Goal: Task Accomplishment & Management: Complete application form

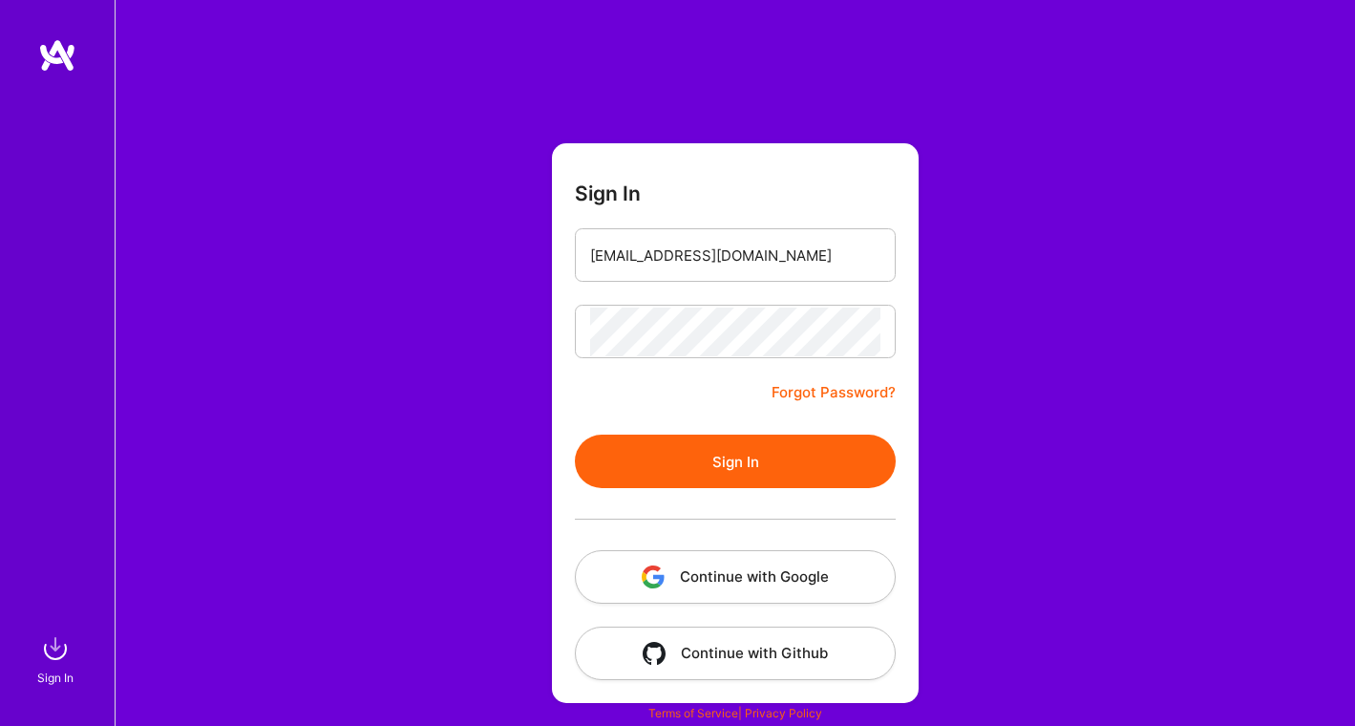
click at [575, 435] on button "Sign In" at bounding box center [735, 461] width 321 height 53
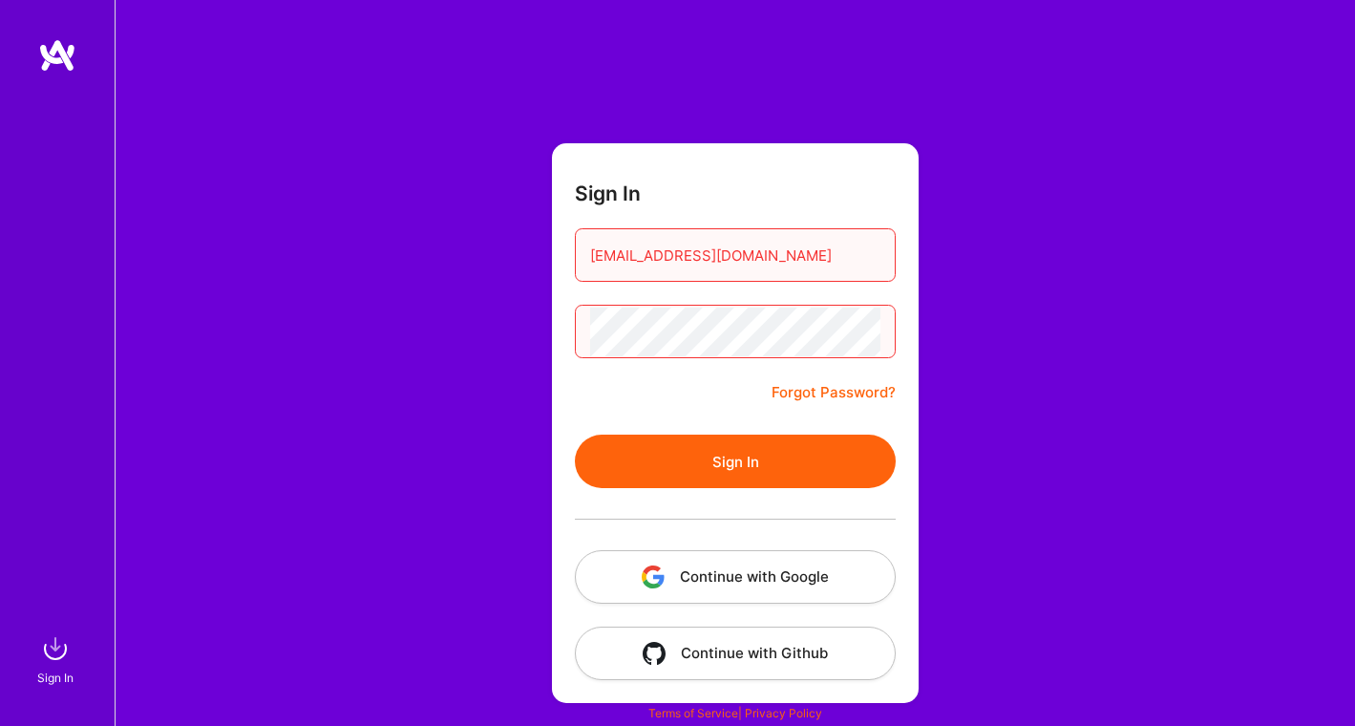
click at [716, 448] on button "Sign In" at bounding box center [735, 461] width 321 height 53
click at [510, 337] on div "Sign In poohbear0605@gmail.com Forgot Password? Sign In Continue with Google Co…" at bounding box center [735, 363] width 1241 height 726
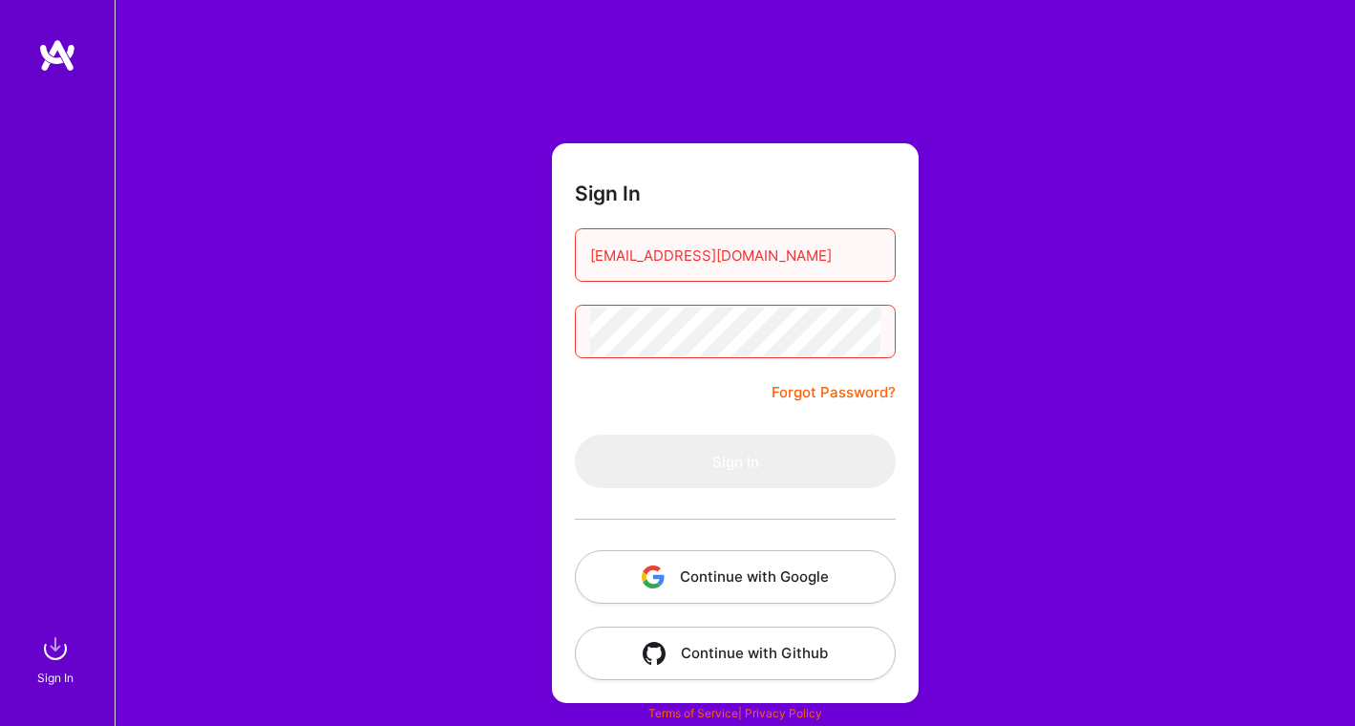
drag, startPoint x: 838, startPoint y: 269, endPoint x: 486, endPoint y: 227, distance: 354.0
click at [486, 227] on div "Sign In poohbear0605@gmail.com Forgot Password? Sign In Continue with Google Co…" at bounding box center [735, 363] width 1241 height 726
type input "cheneefan@gmail.com"
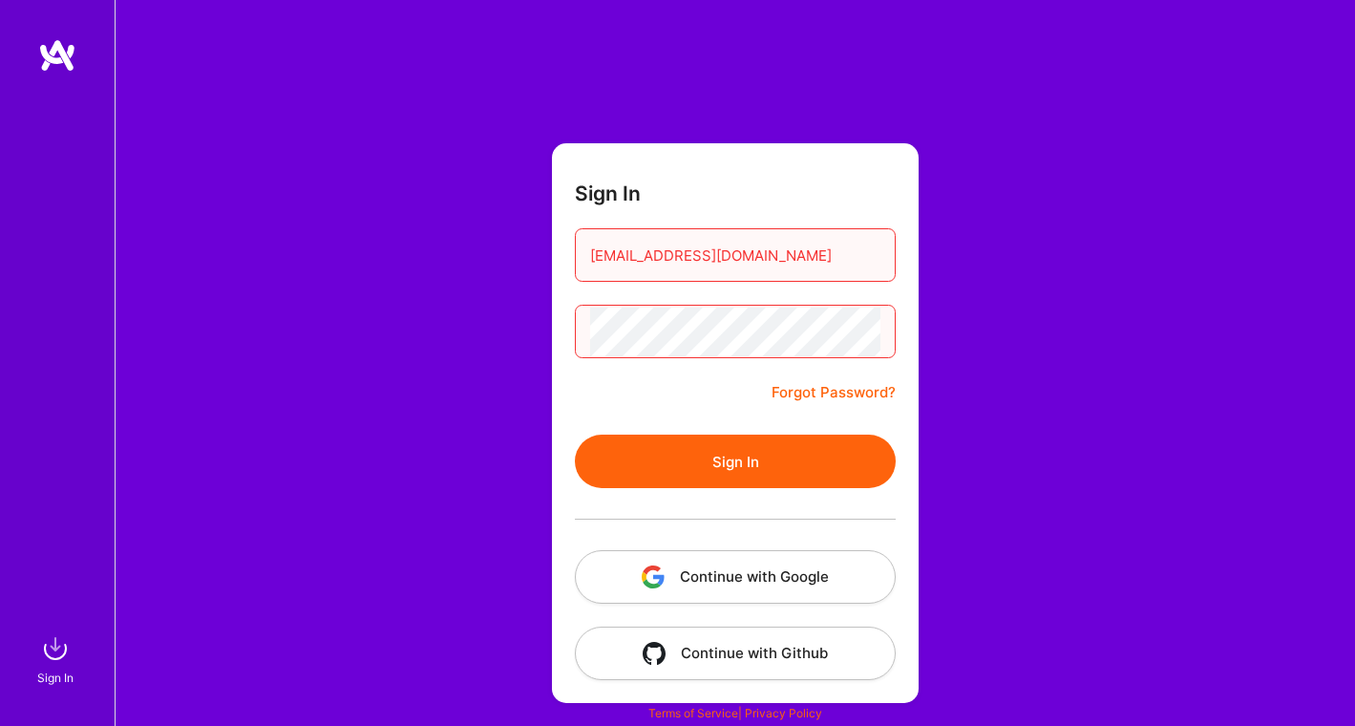
click at [575, 435] on button "Sign In" at bounding box center [735, 461] width 321 height 53
click at [655, 481] on button "Sign In" at bounding box center [735, 461] width 321 height 53
click at [543, 338] on div "Sign In cheneefan@gmail.com Forgot Password? Sign In Continue with Google Conti…" at bounding box center [735, 363] width 1241 height 726
click at [624, 466] on button "Sign In" at bounding box center [735, 461] width 321 height 53
click at [825, 394] on link "Forgot Password?" at bounding box center [834, 392] width 124 height 23
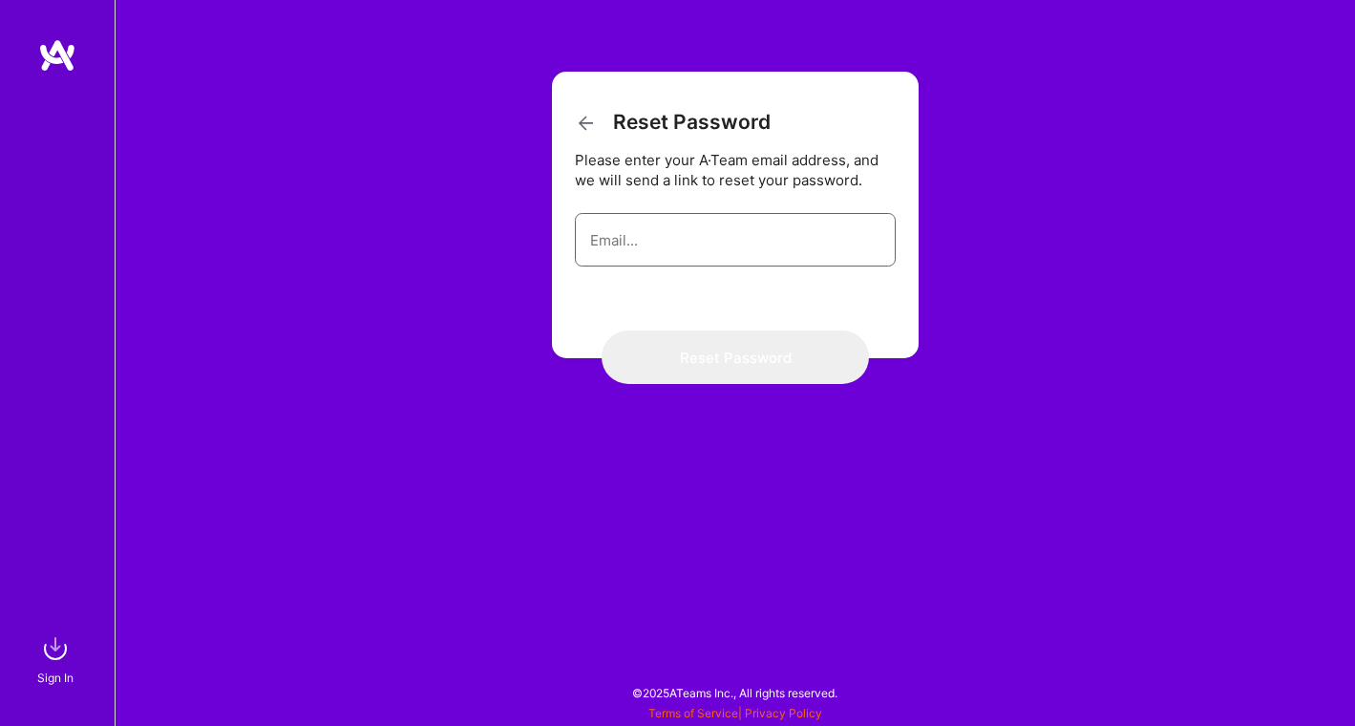
click at [727, 259] on input "email" at bounding box center [735, 240] width 290 height 49
click at [587, 127] on icon at bounding box center [586, 123] width 23 height 23
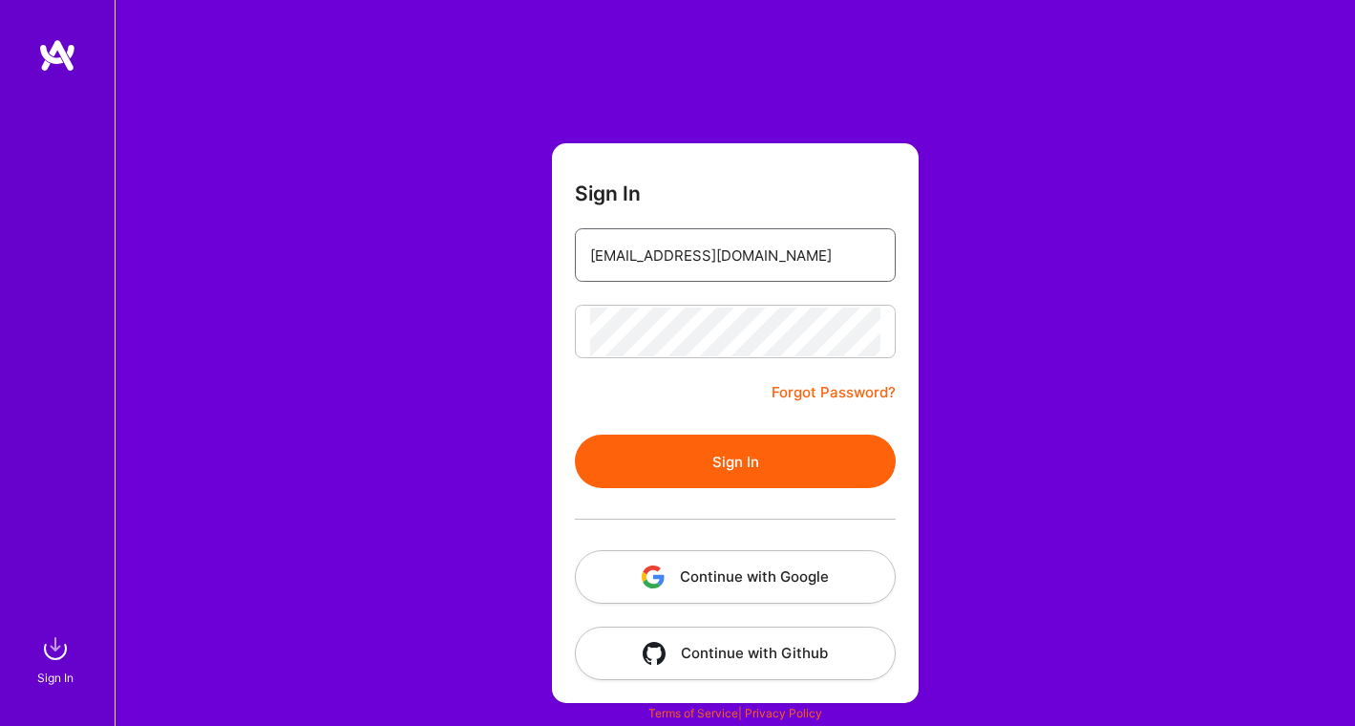
drag, startPoint x: 792, startPoint y: 257, endPoint x: 487, endPoint y: 258, distance: 304.7
click at [487, 258] on div "Sign In poohbear0605@gmail.com Forgot Password? Sign In Continue with Google Co…" at bounding box center [735, 363] width 1241 height 726
type input "cheneefan@gmail.com"
click at [381, 347] on div "Sign In cheneefan@gmail.com Forgot Password? Sign In Continue with Google Conti…" at bounding box center [735, 363] width 1241 height 726
click at [715, 486] on button "Sign In" at bounding box center [735, 461] width 321 height 53
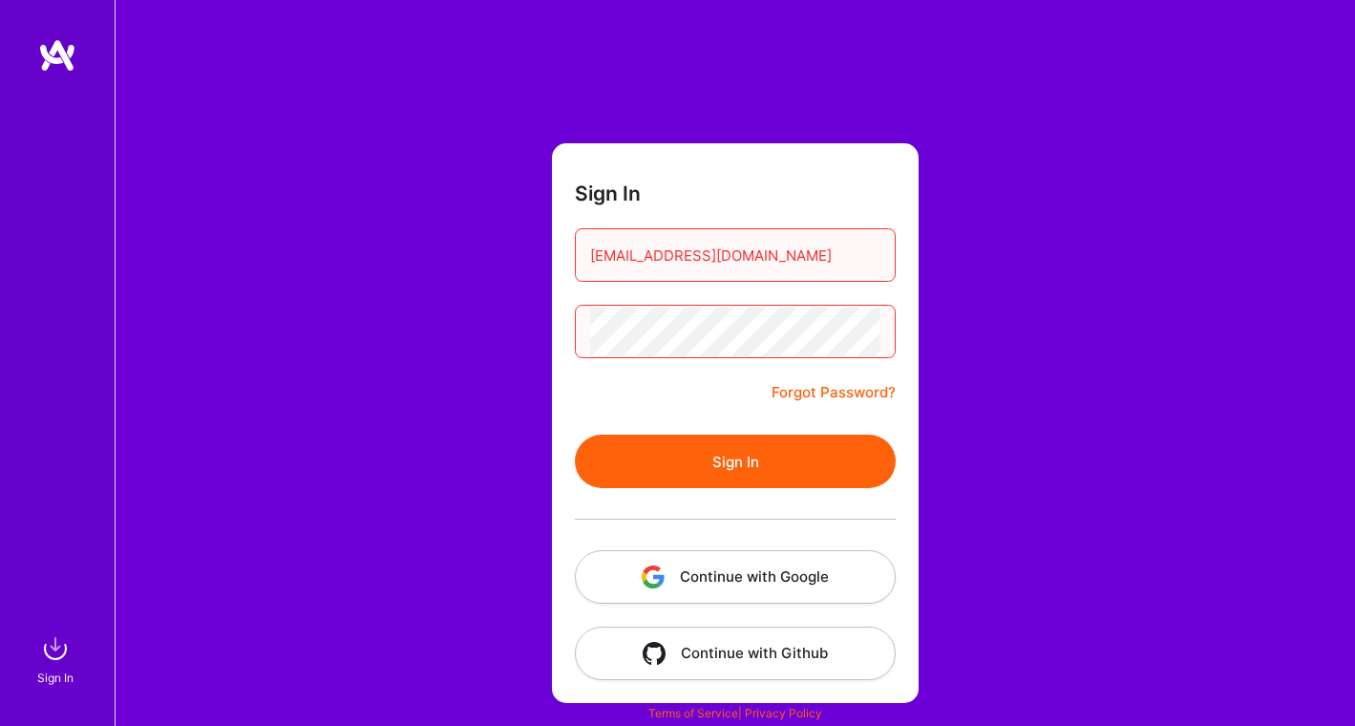
click at [502, 334] on div "Sign In cheneefan@gmail.com Forgot Password? Sign In Continue with Google Conti…" at bounding box center [735, 363] width 1241 height 726
click at [787, 460] on button "Sign In" at bounding box center [735, 461] width 321 height 53
click at [824, 394] on link "Forgot Password?" at bounding box center [834, 392] width 124 height 23
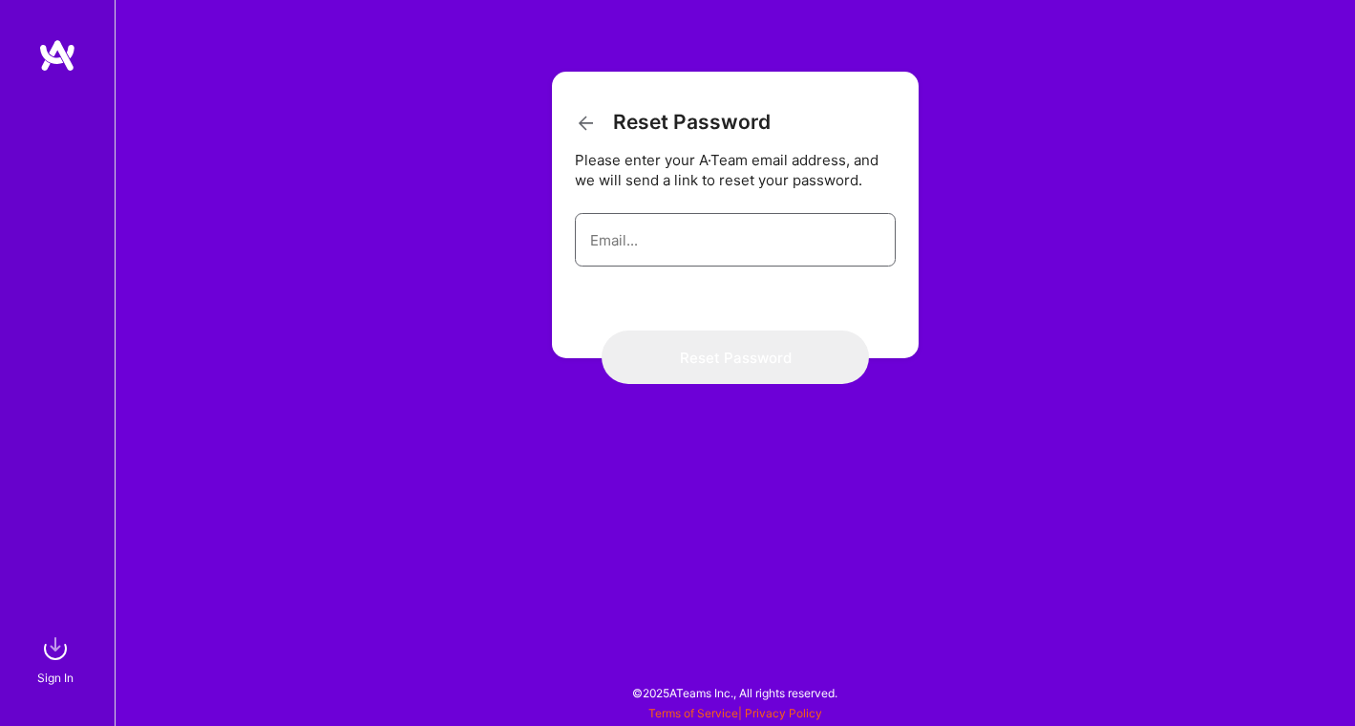
click at [701, 223] on input "email" at bounding box center [735, 240] width 290 height 49
type input "cheneefan@gmail.com"
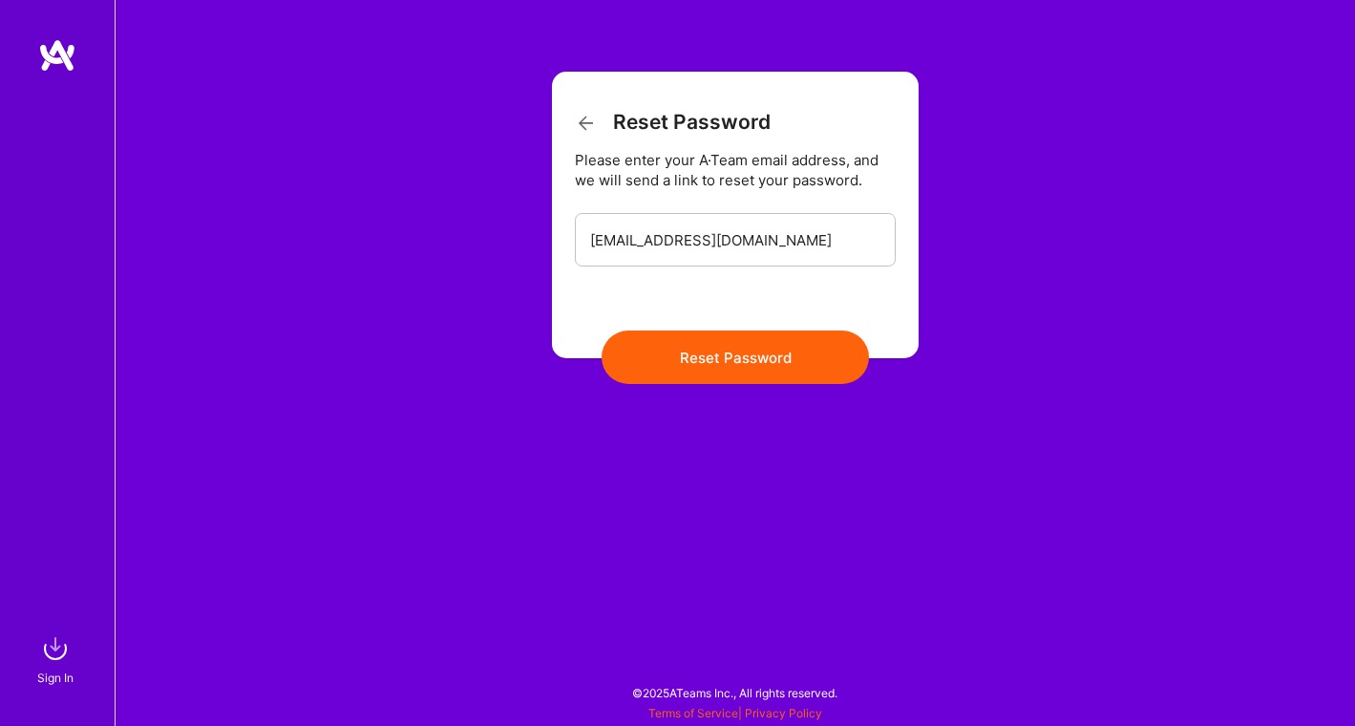
click at [776, 355] on button "Reset Password" at bounding box center [735, 356] width 267 height 53
click at [725, 375] on button "Reset Password" at bounding box center [735, 356] width 267 height 53
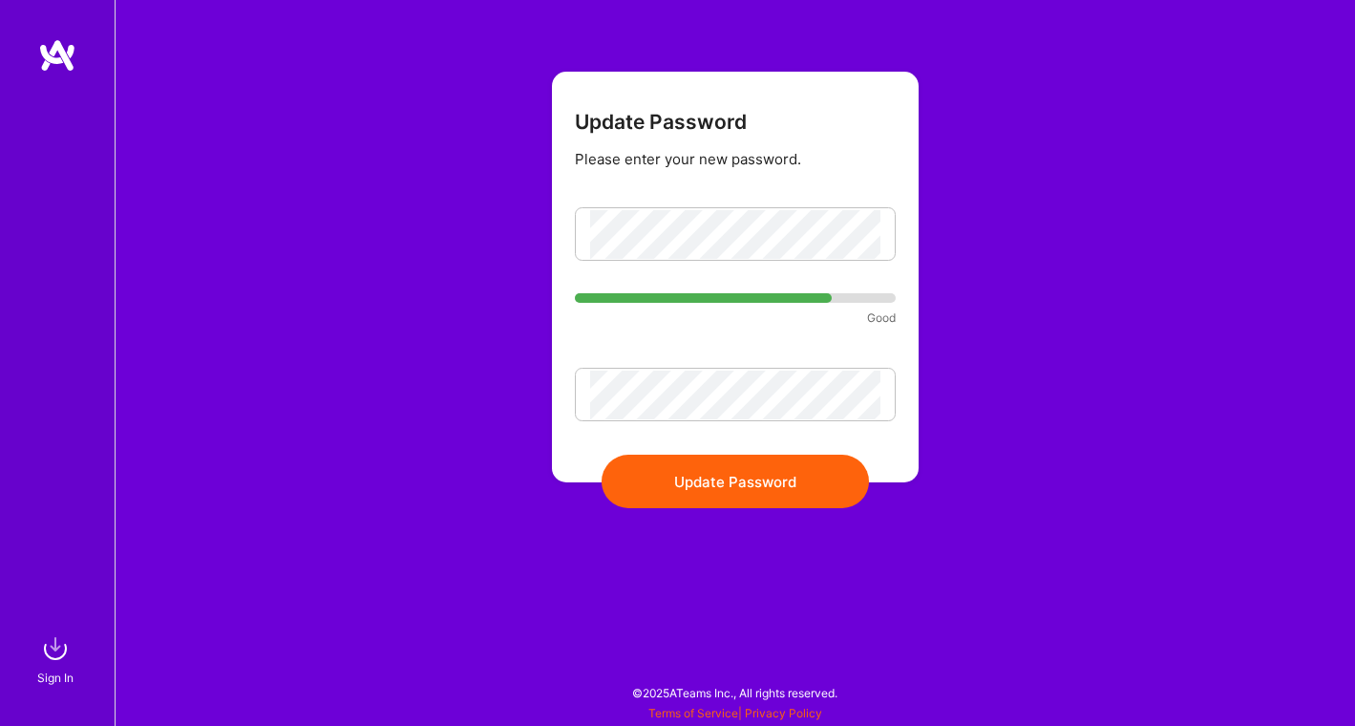
click at [720, 479] on button "Update Password" at bounding box center [735, 481] width 267 height 53
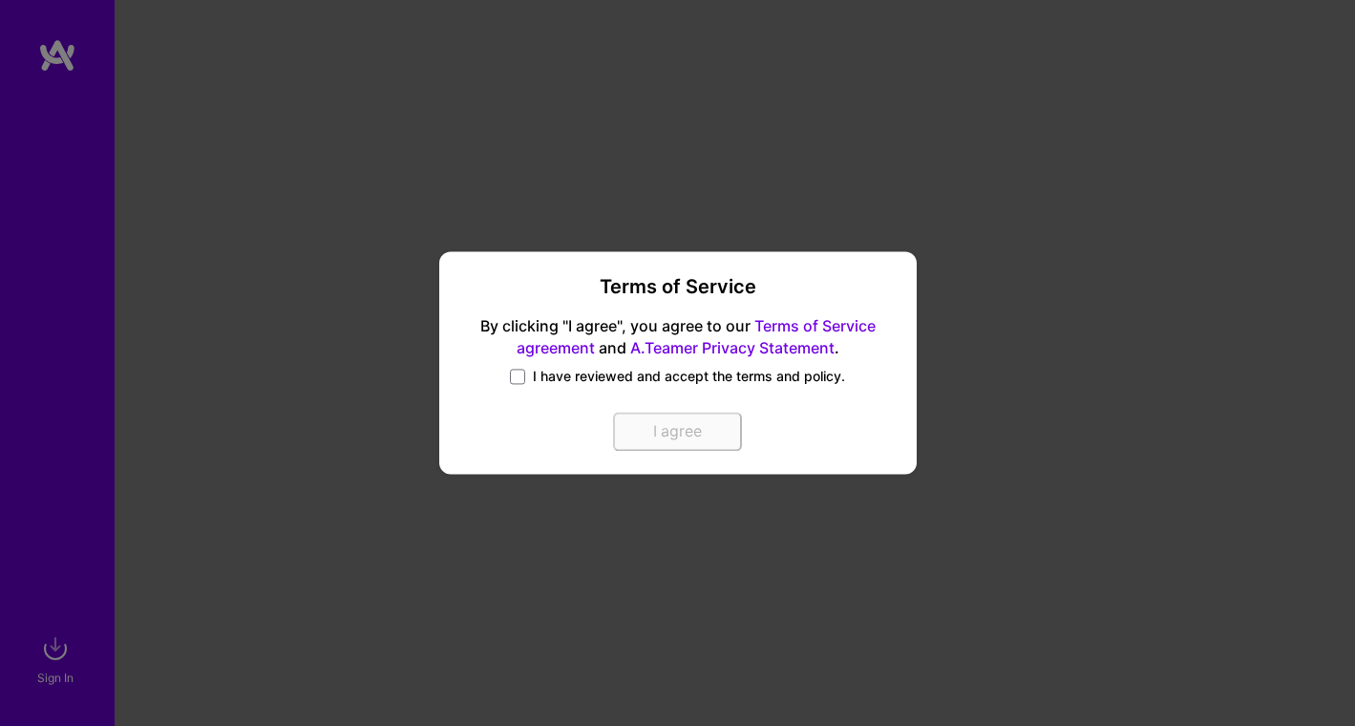
click at [724, 223] on body "Sign In Close Show all notifications Show unread notifications only ‌ ‌ ‌ ‌ ‌ ‌…" at bounding box center [677, 721] width 1355 height 1442
click at [522, 382] on span at bounding box center [517, 377] width 15 height 15
click at [0, 0] on input "I have reviewed and accept the terms and policy." at bounding box center [0, 0] width 0 height 0
click at [663, 436] on button "I agree" at bounding box center [677, 433] width 125 height 38
click at [692, 434] on button "I agree" at bounding box center [677, 433] width 125 height 38
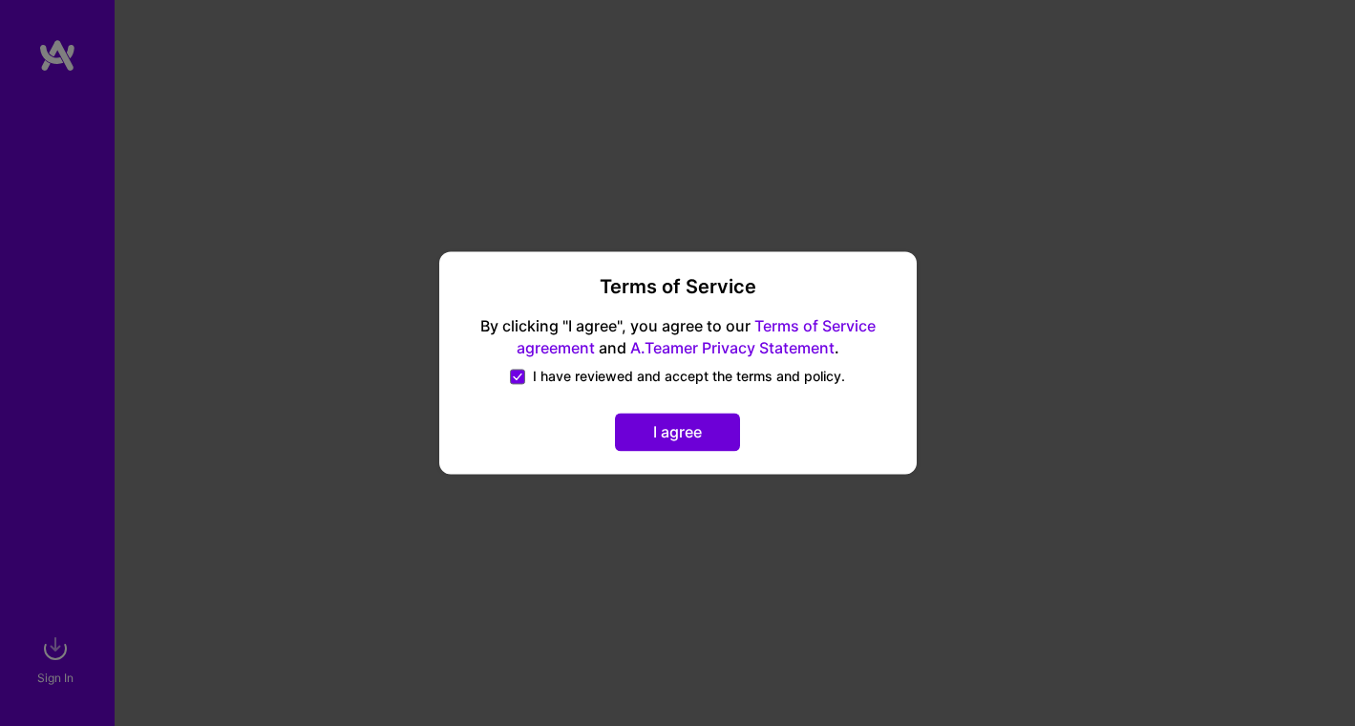
click at [690, 419] on button "I agree" at bounding box center [677, 433] width 125 height 38
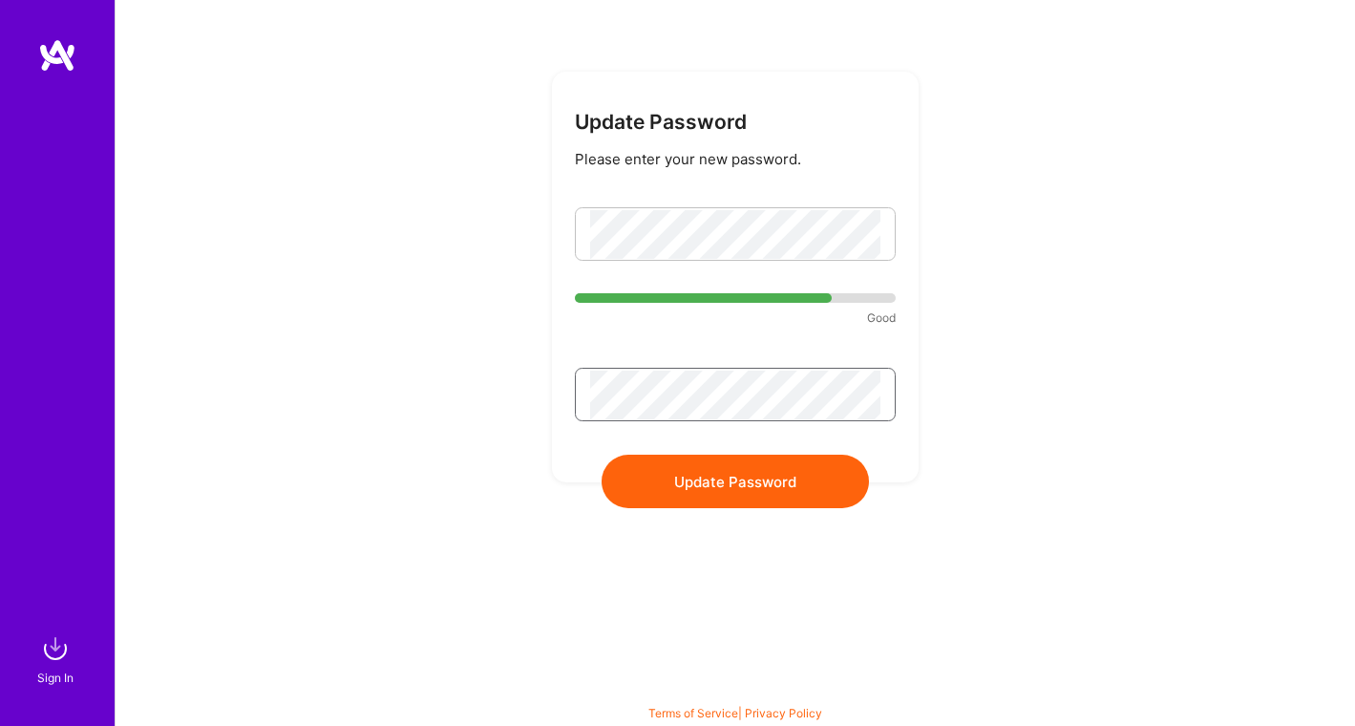
click at [602, 455] on button "Update Password" at bounding box center [735, 481] width 267 height 53
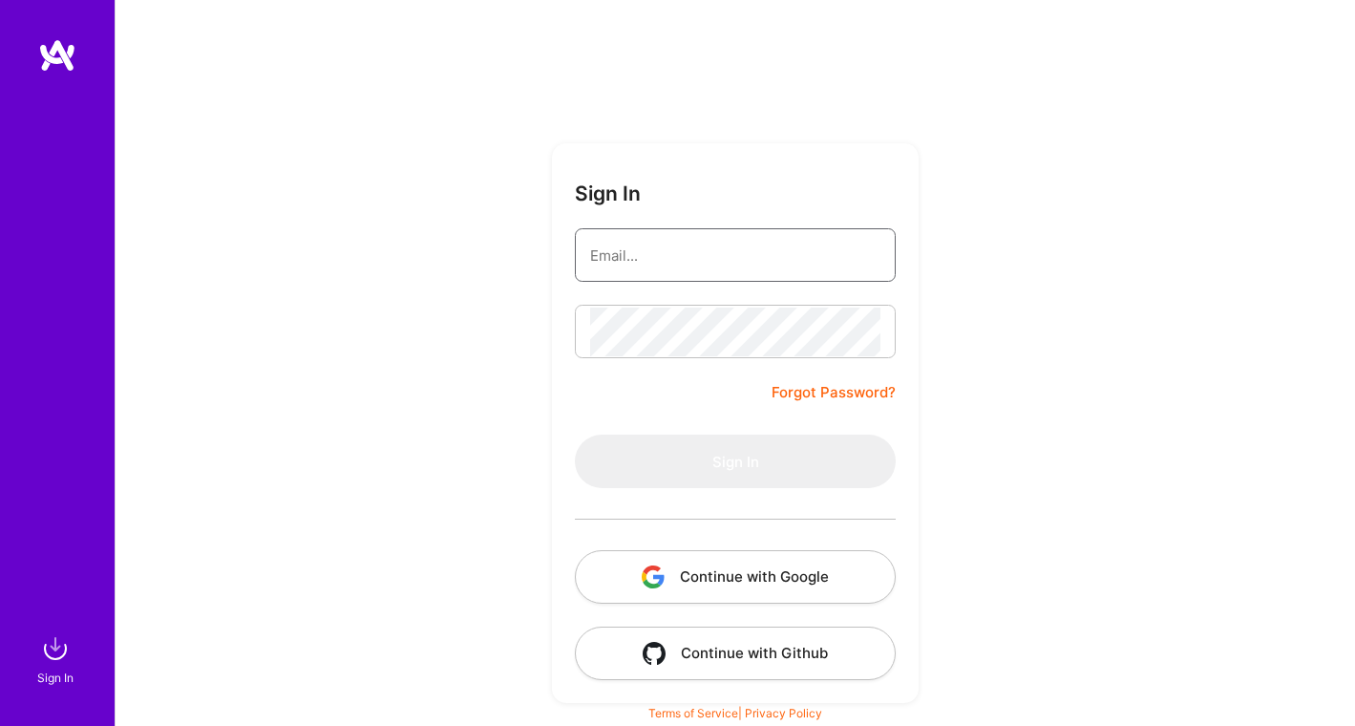
click at [656, 253] on input "email" at bounding box center [735, 255] width 290 height 49
type input "[EMAIL_ADDRESS][DOMAIN_NAME]"
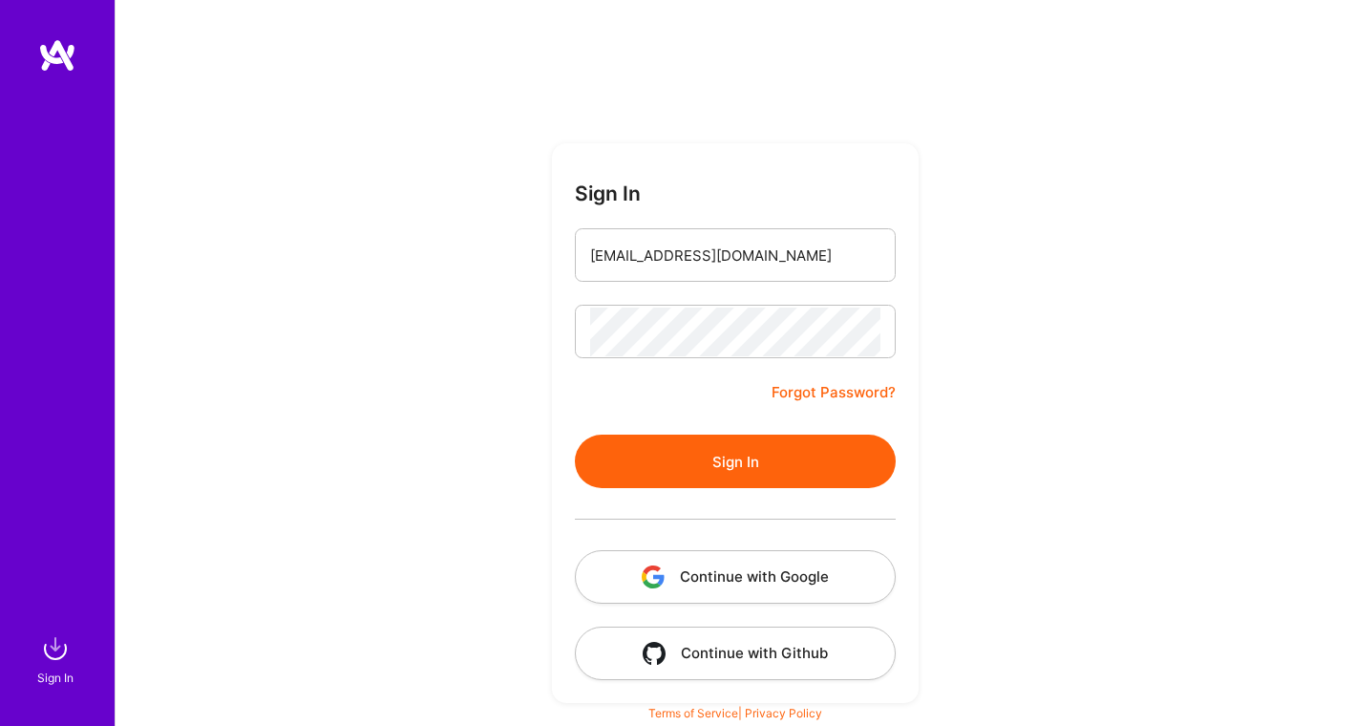
click at [724, 474] on button "Sign In" at bounding box center [735, 461] width 321 height 53
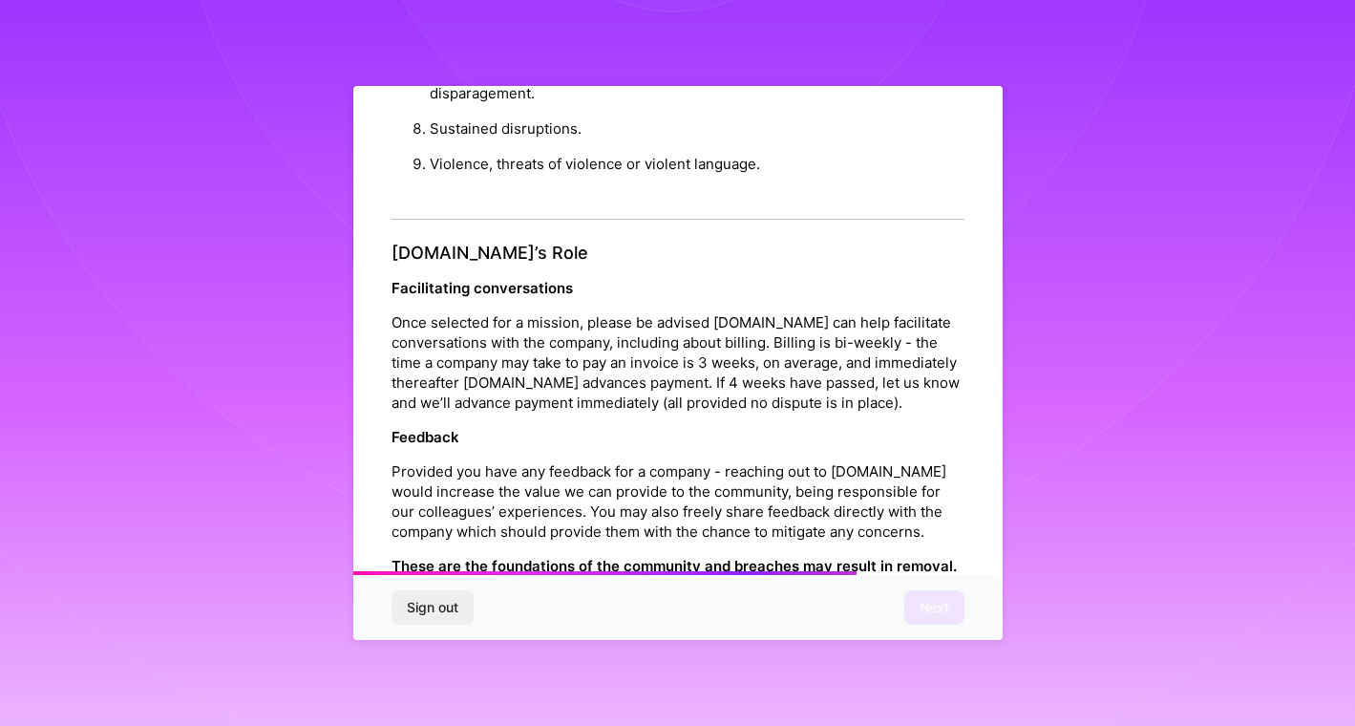
scroll to position [2074, 0]
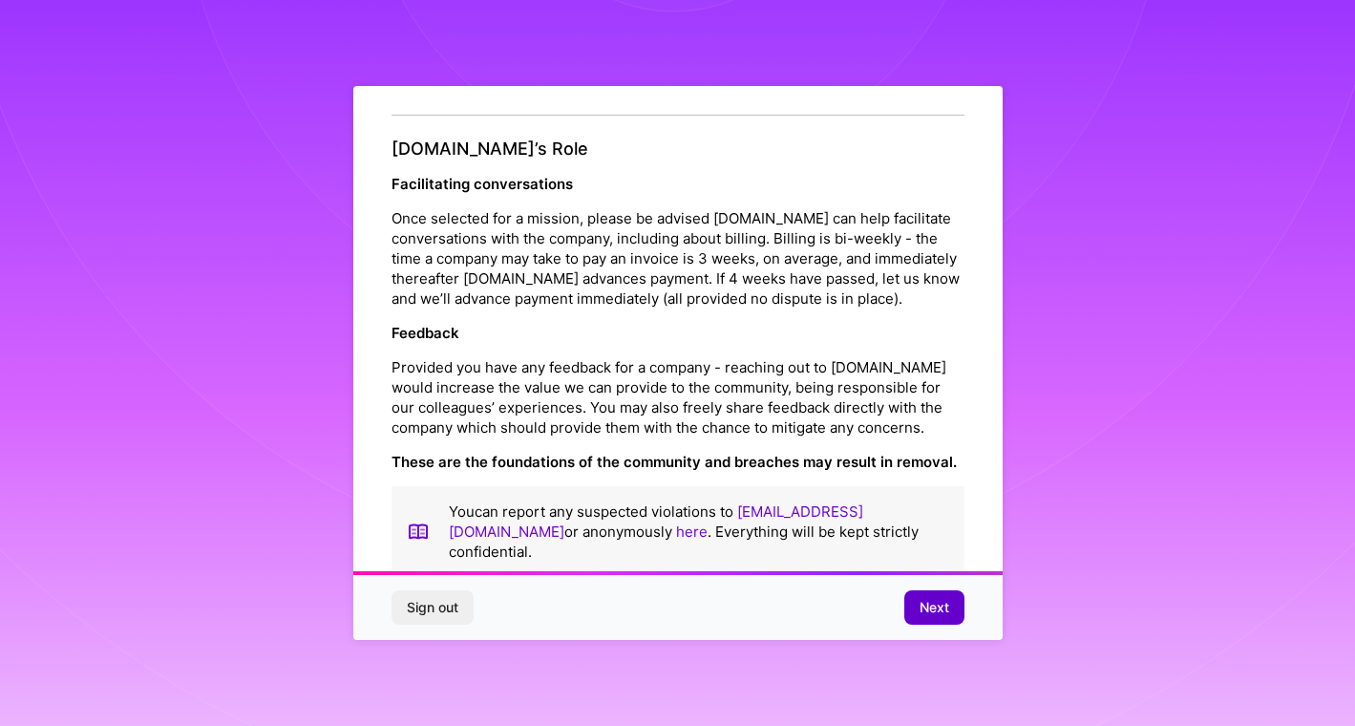
click at [954, 606] on button "Next" at bounding box center [934, 607] width 60 height 34
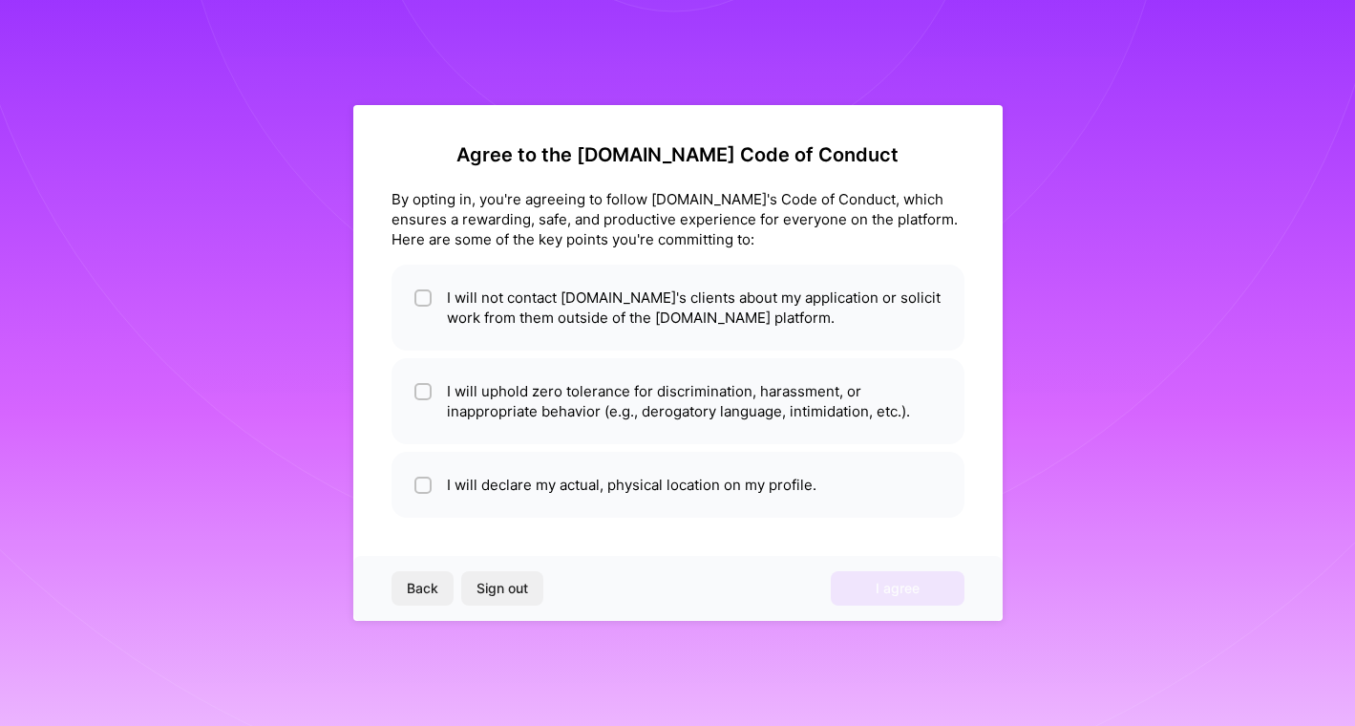
scroll to position [0, 0]
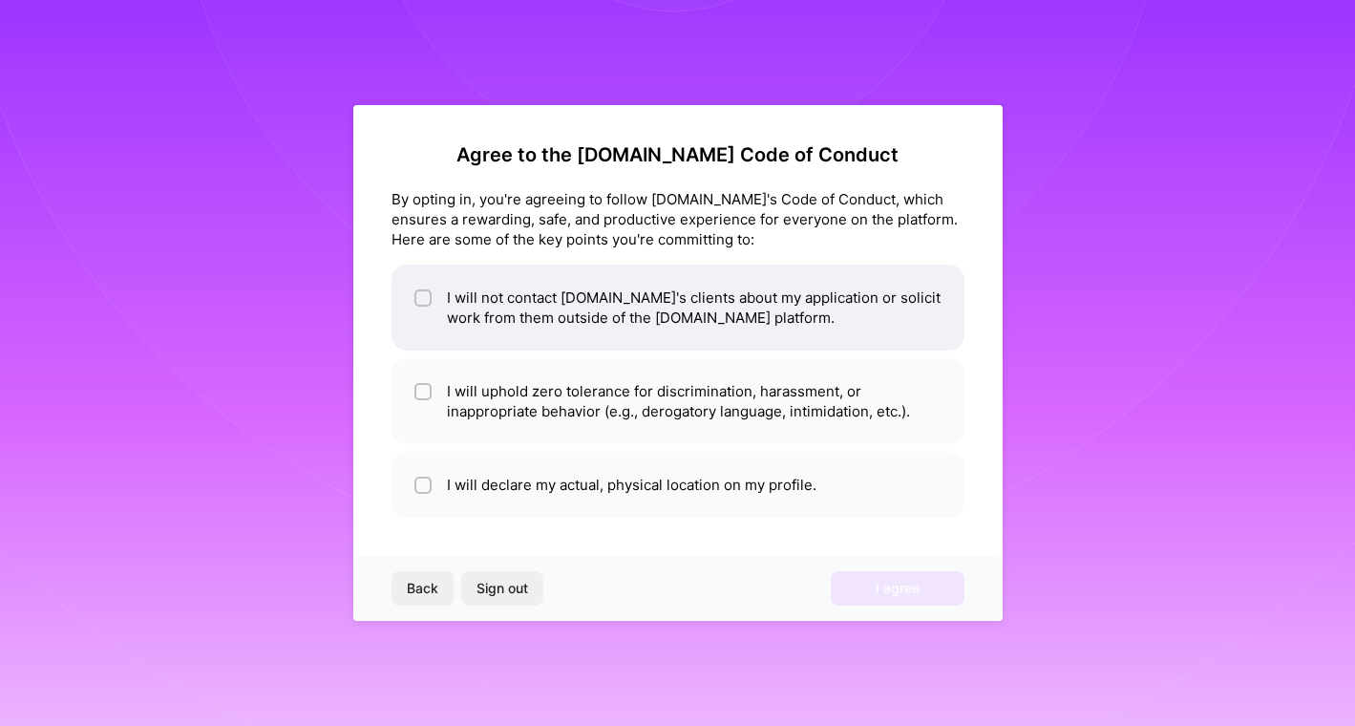
click at [781, 302] on li "I will not contact [DOMAIN_NAME]'s clients about my application or solicit work…" at bounding box center [678, 308] width 573 height 86
checkbox input "true"
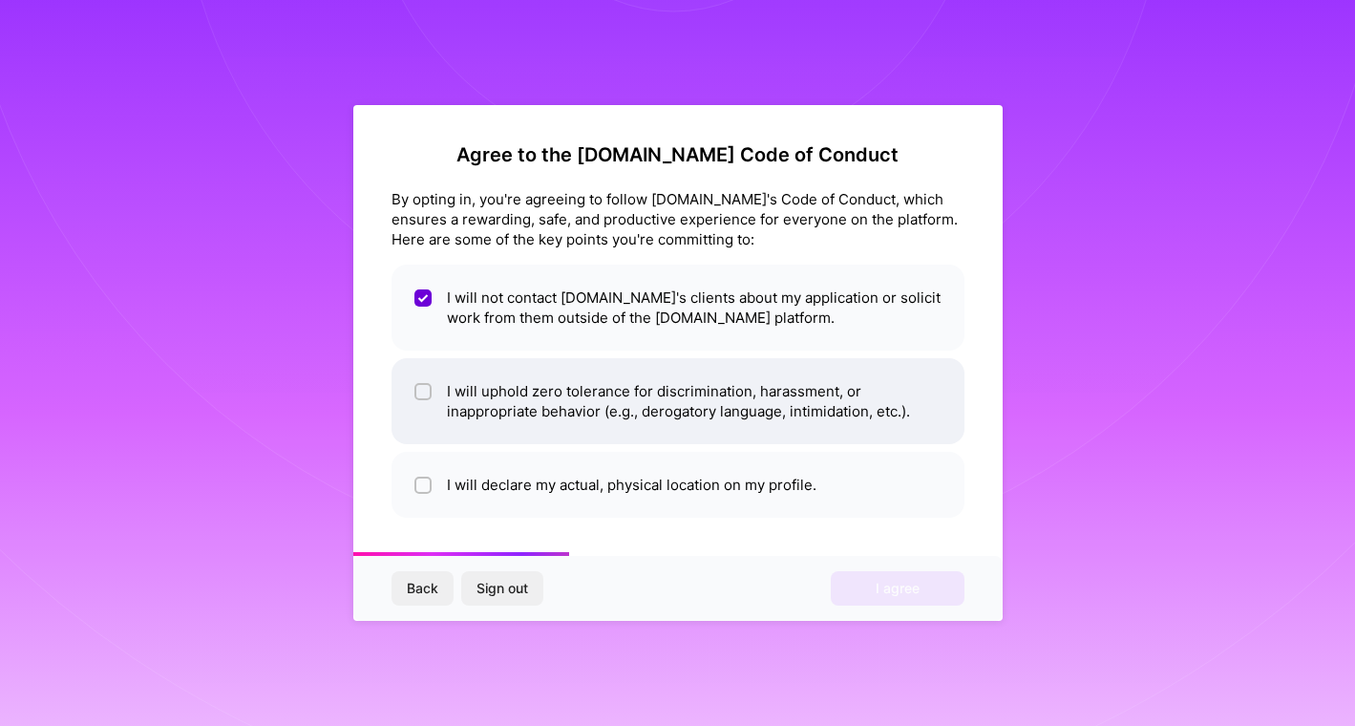
click at [741, 400] on li "I will uphold zero tolerance for discrimination, harassment, or inappropriate b…" at bounding box center [678, 401] width 573 height 86
checkbox input "true"
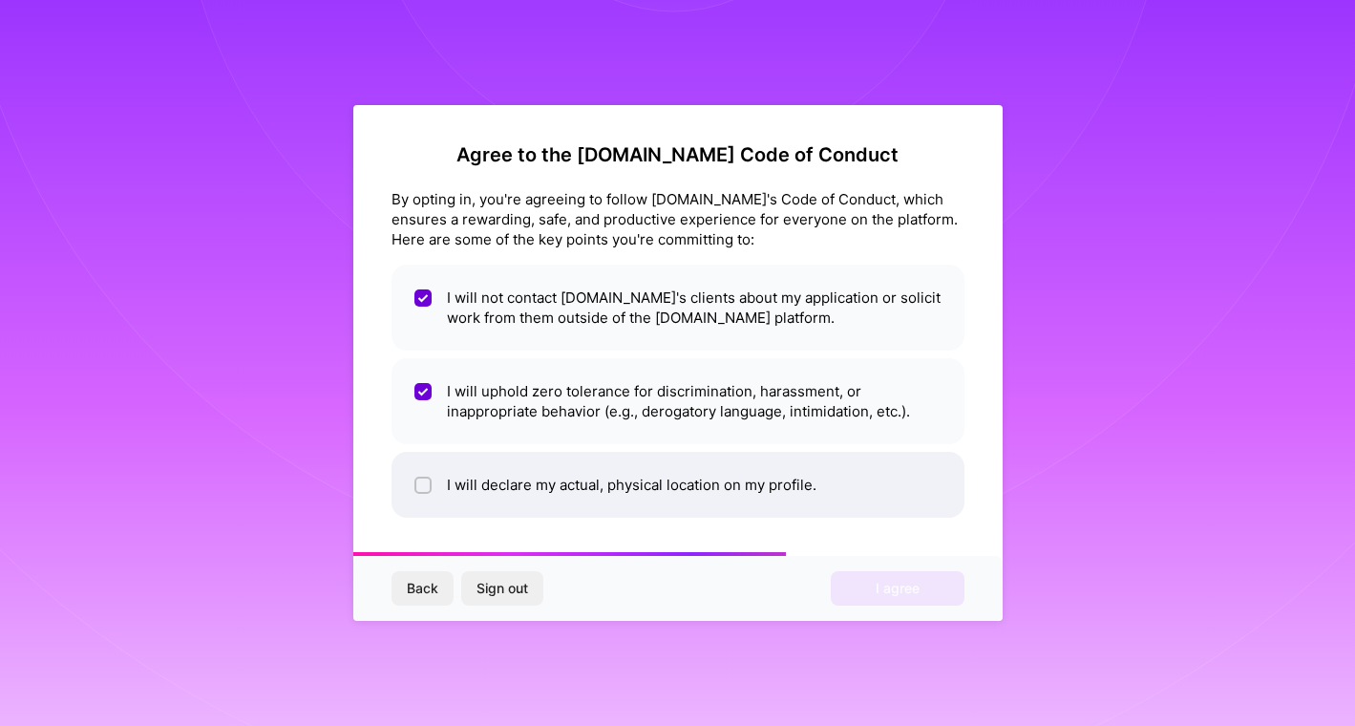
click at [751, 485] on li "I will declare my actual, physical location on my profile." at bounding box center [678, 485] width 573 height 66
checkbox input "true"
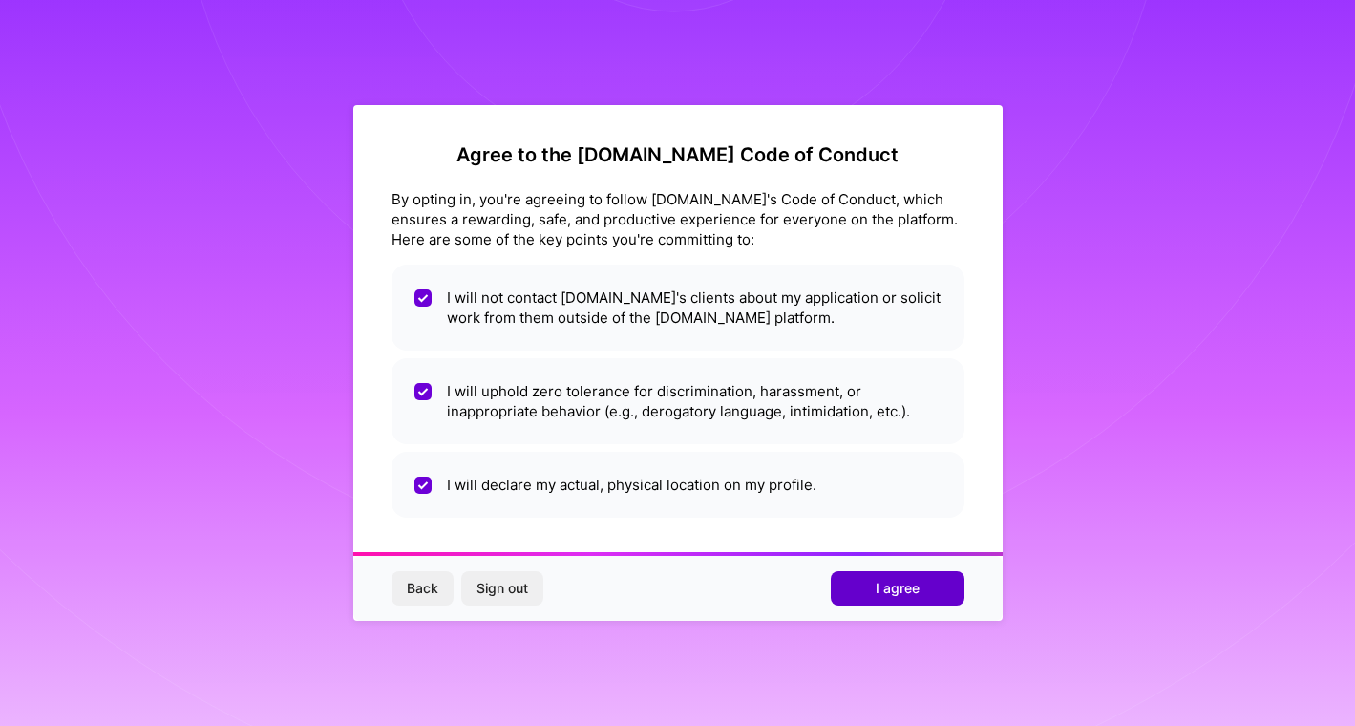
click at [914, 587] on span "I agree" at bounding box center [898, 588] width 44 height 19
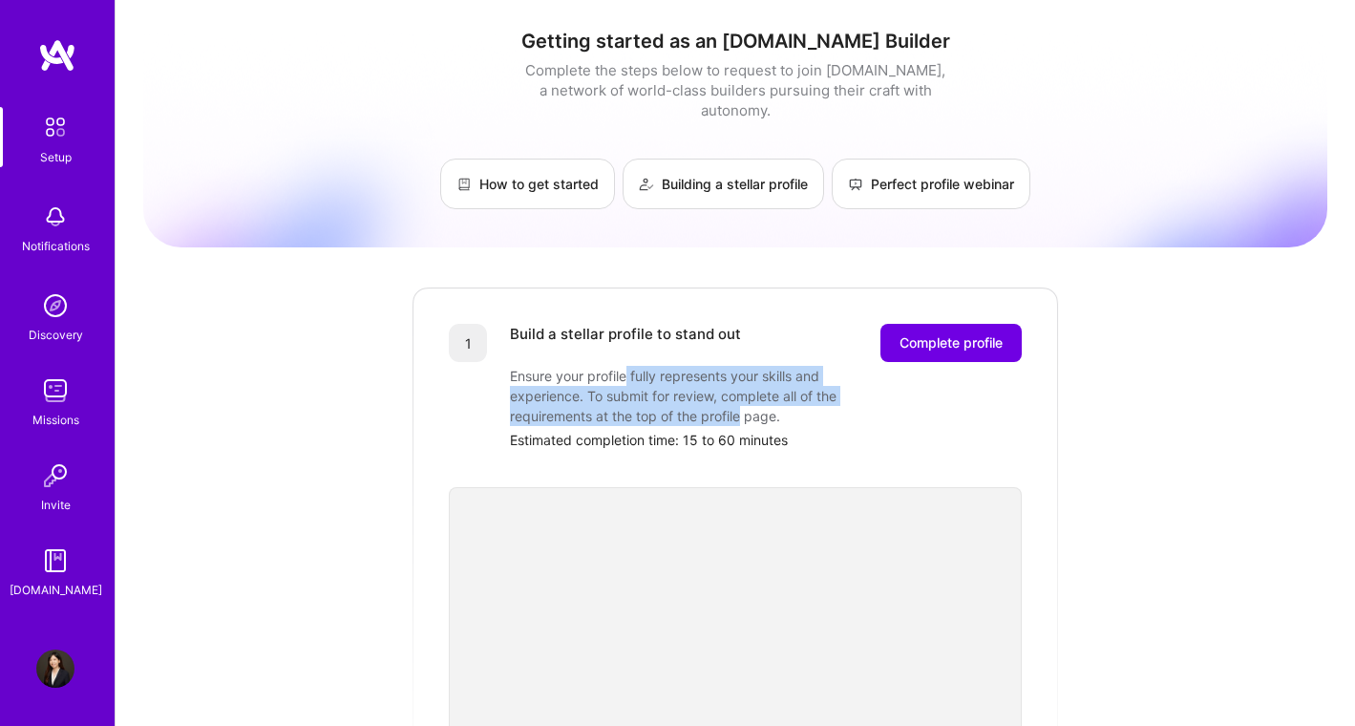
drag, startPoint x: 628, startPoint y: 357, endPoint x: 744, endPoint y: 401, distance: 123.6
click at [744, 401] on div "Ensure your profile fully represents your skills and experience. To submit for …" at bounding box center [701, 396] width 382 height 60
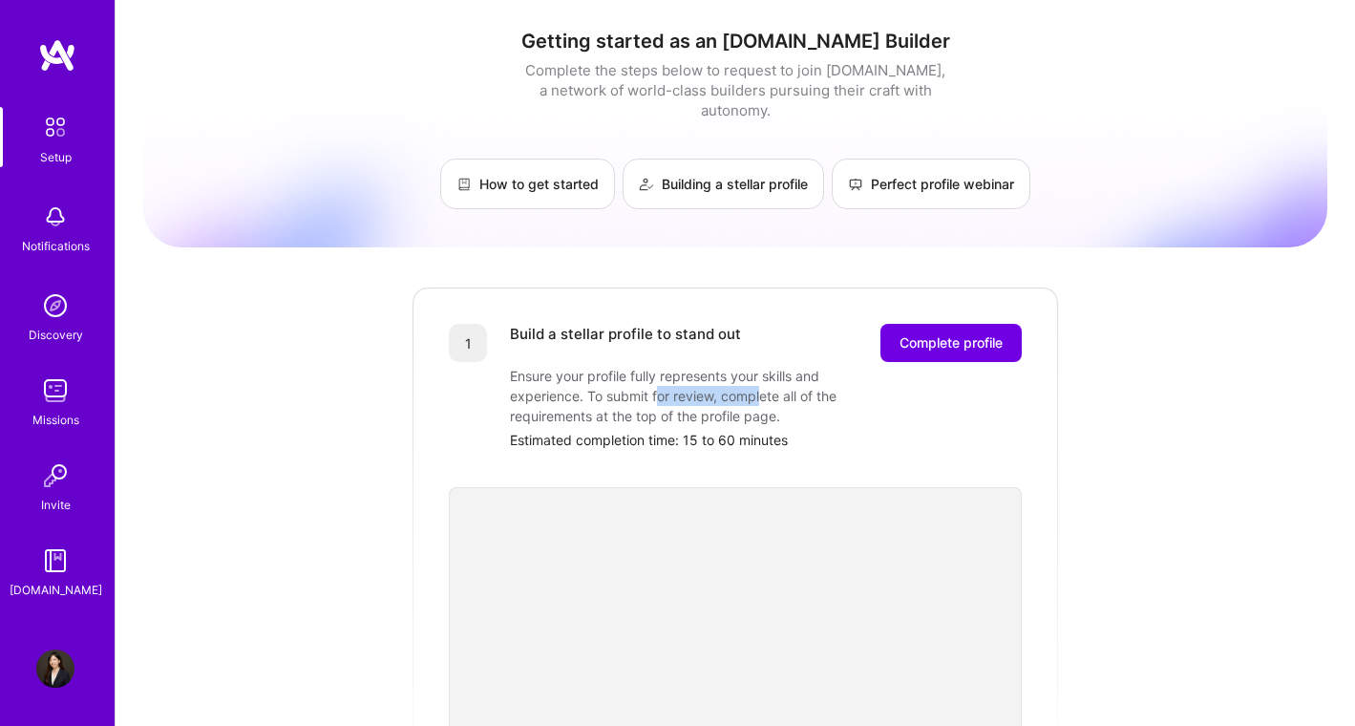
drag, startPoint x: 658, startPoint y: 379, endPoint x: 765, endPoint y: 386, distance: 107.2
click at [765, 386] on div "Ensure your profile fully represents your skills and experience. To submit for …" at bounding box center [701, 396] width 382 height 60
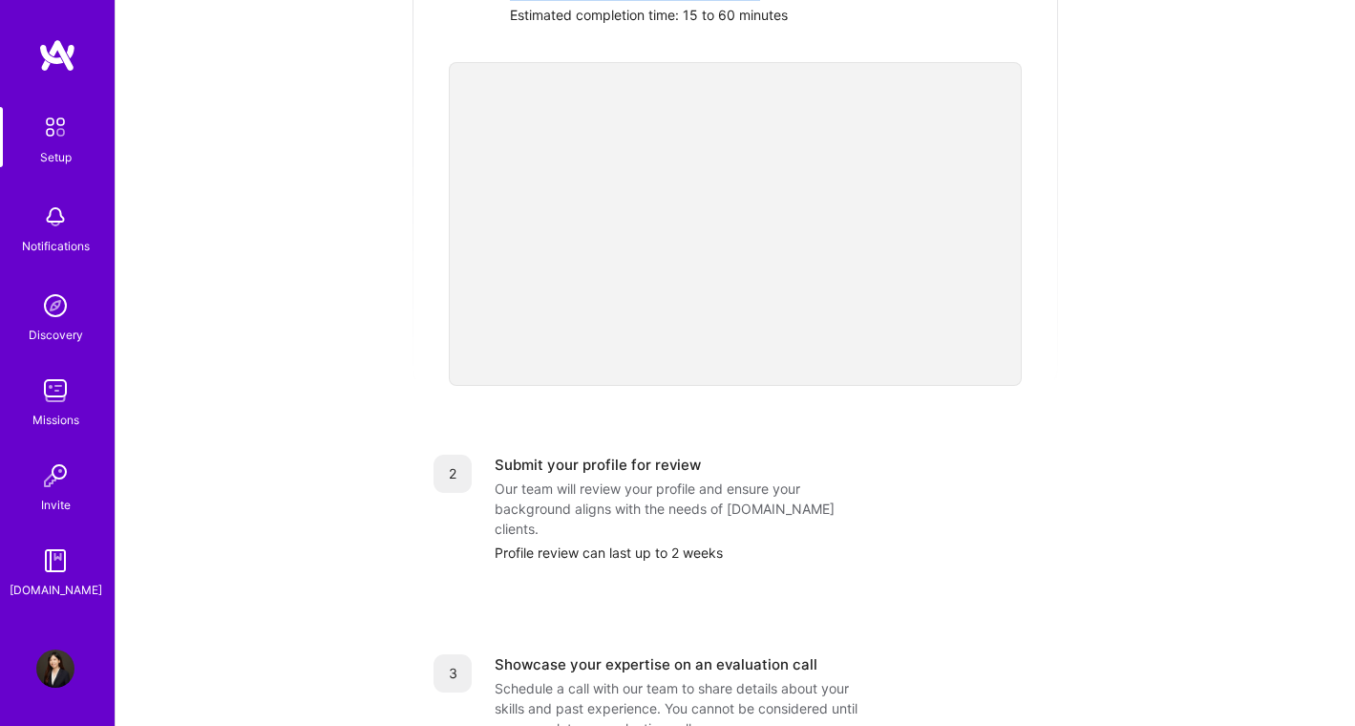
scroll to position [440, 0]
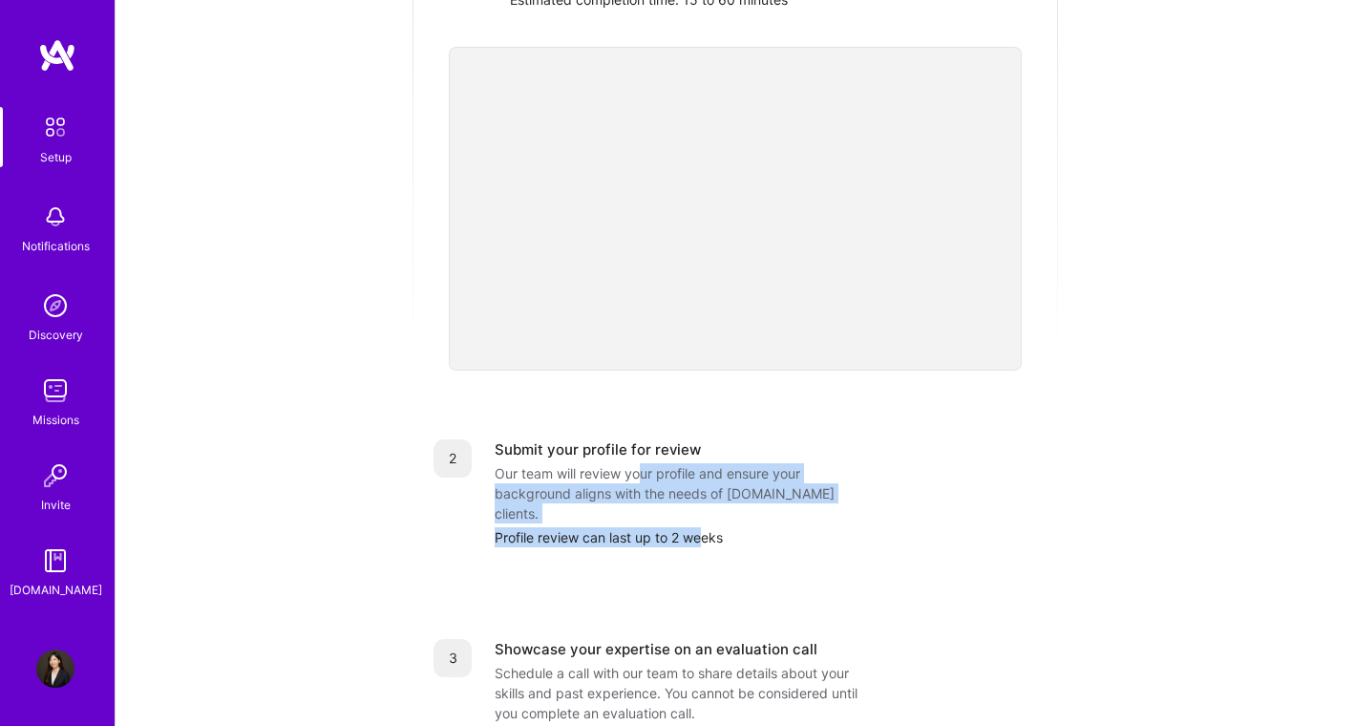
drag, startPoint x: 639, startPoint y: 454, endPoint x: 702, endPoint y: 500, distance: 77.9
click at [703, 500] on div "Submit your profile for review Our team will review your profile and ensure you…" at bounding box center [766, 493] width 542 height 108
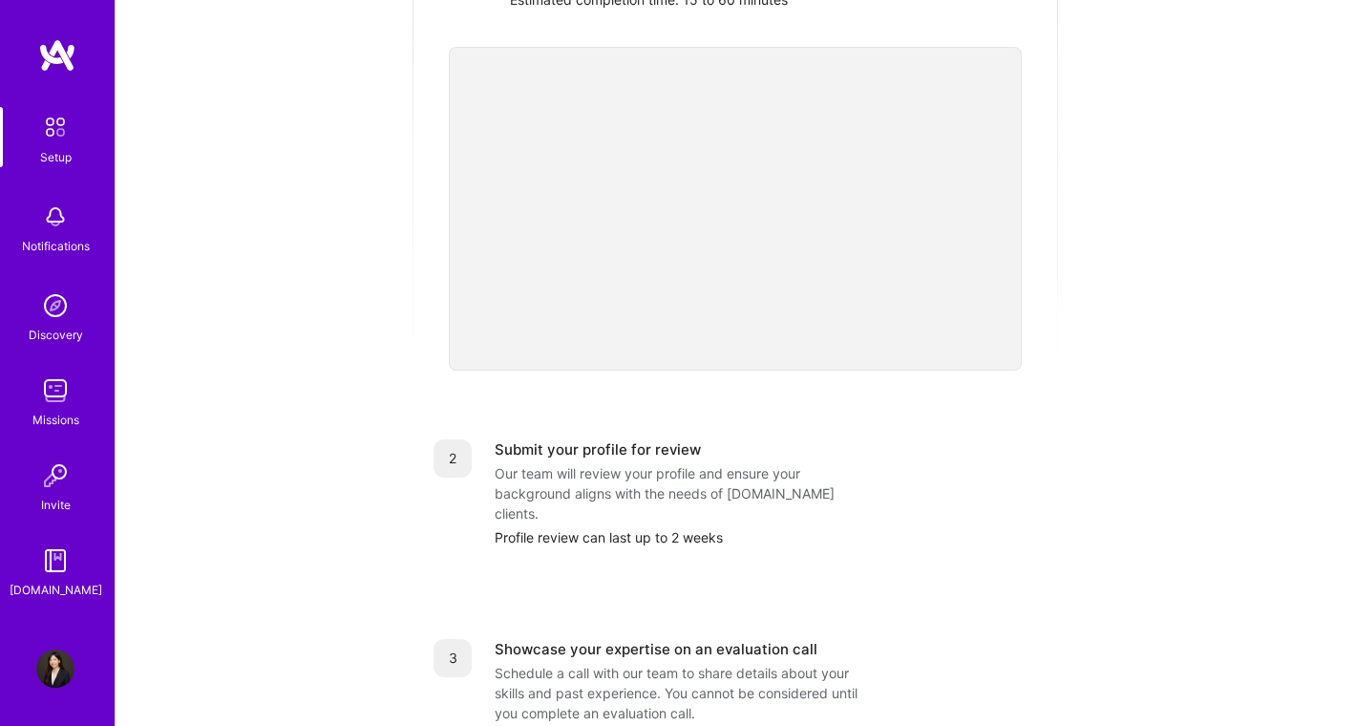
click at [681, 526] on div "2 Submit your profile for review Our team will review your profile and ensure y…" at bounding box center [735, 493] width 649 height 154
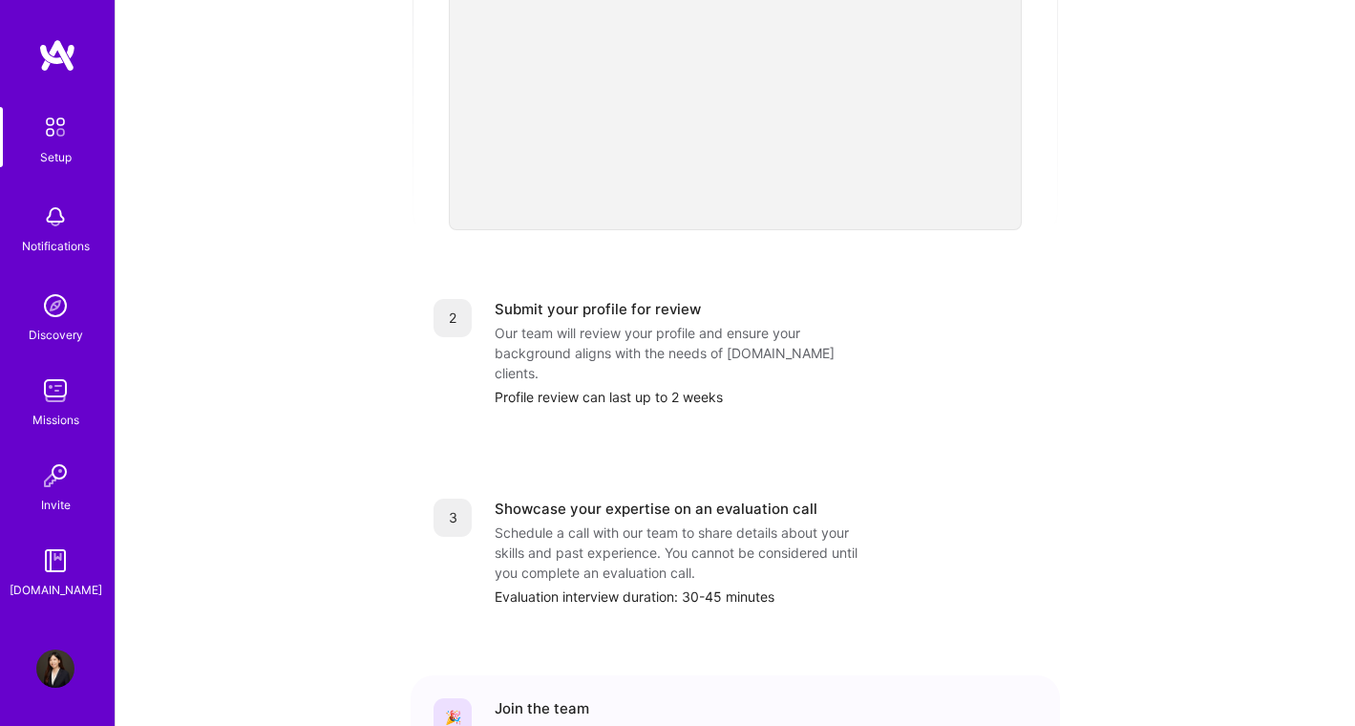
scroll to position [602, 0]
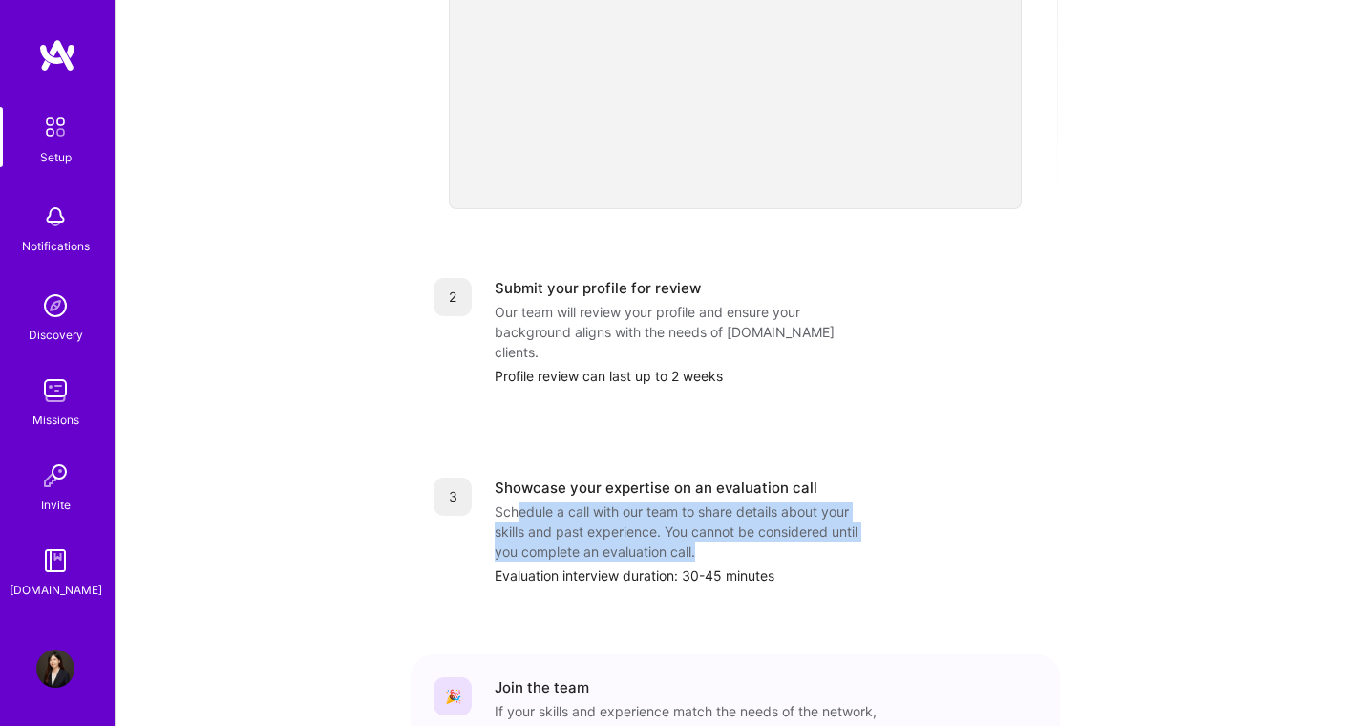
drag, startPoint x: 520, startPoint y: 478, endPoint x: 701, endPoint y: 506, distance: 183.7
click at [701, 506] on div "Schedule a call with our team to share details about your skills and past exper…" at bounding box center [686, 531] width 382 height 60
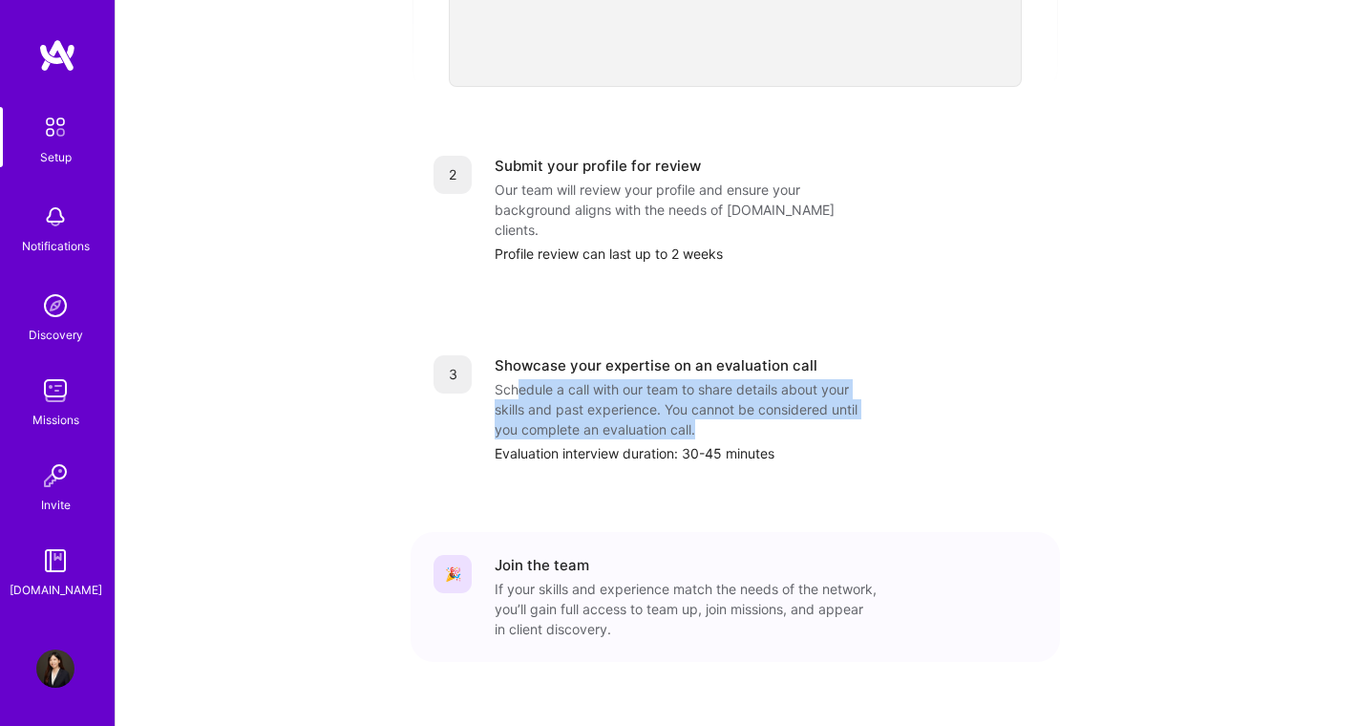
scroll to position [725, 0]
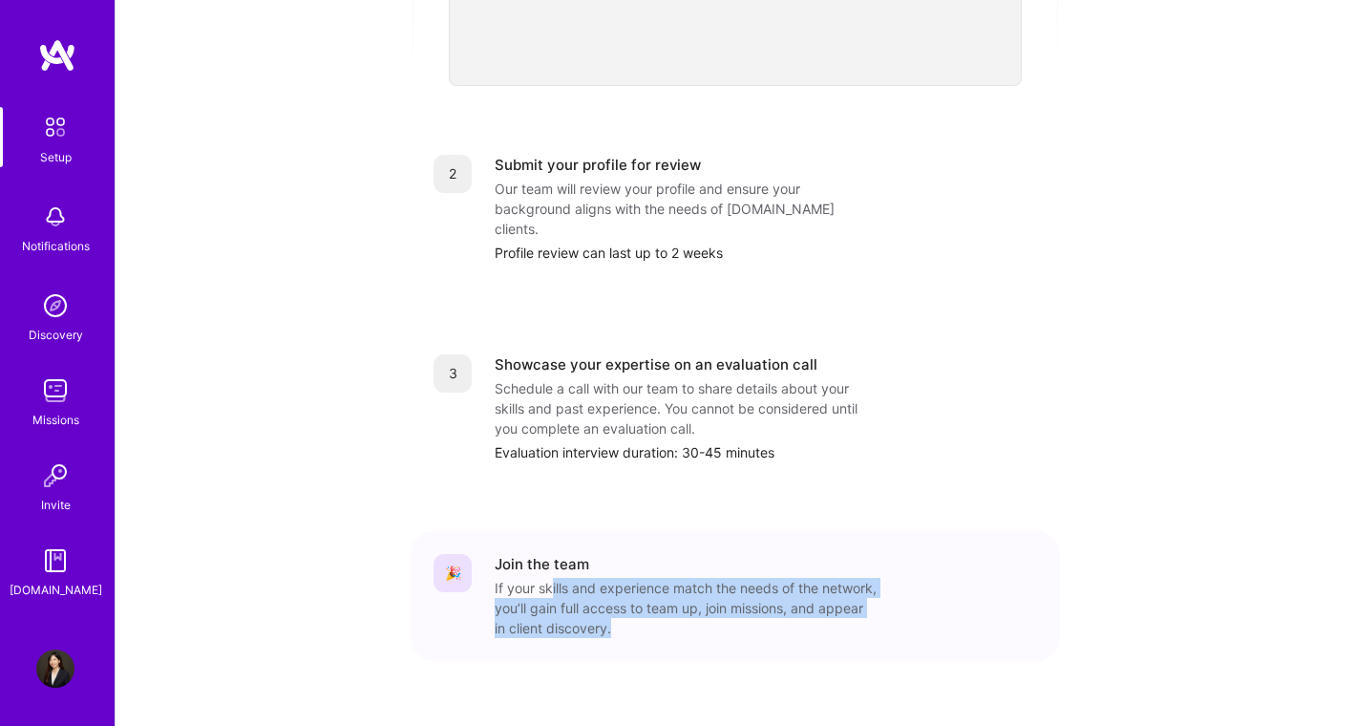
drag, startPoint x: 552, startPoint y: 553, endPoint x: 693, endPoint y: 578, distance: 143.5
click at [693, 578] on div "If your skills and experience match the needs of the network, you’ll gain full …" at bounding box center [686, 608] width 382 height 60
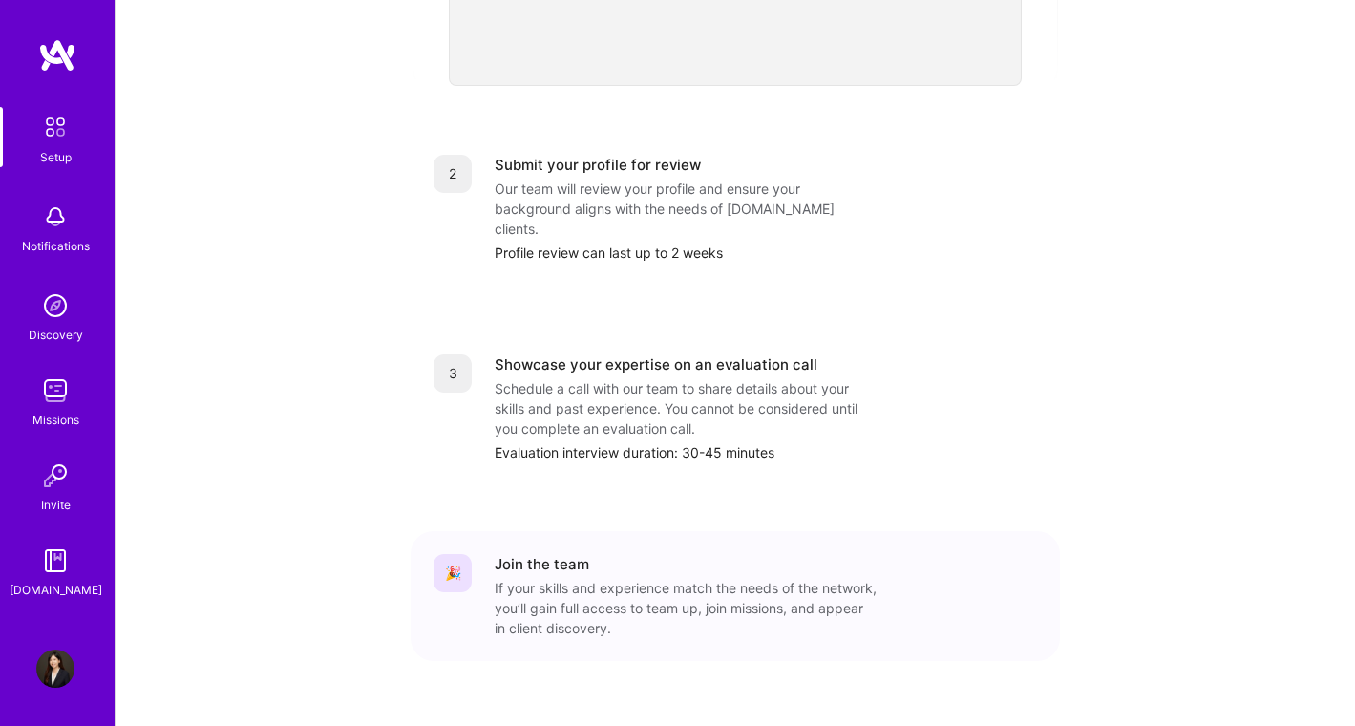
click at [76, 225] on div "Notifications" at bounding box center [55, 227] width 118 height 66
click at [64, 291] on img at bounding box center [55, 306] width 38 height 38
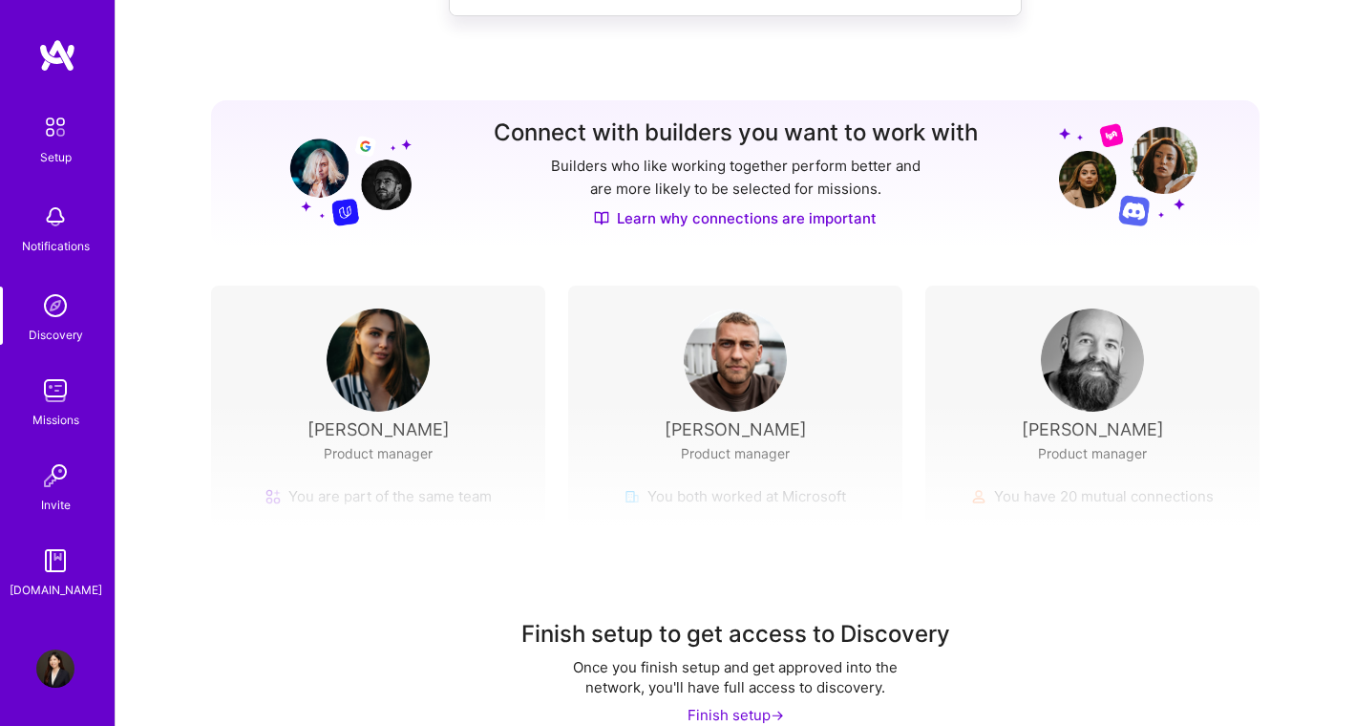
scroll to position [187, 0]
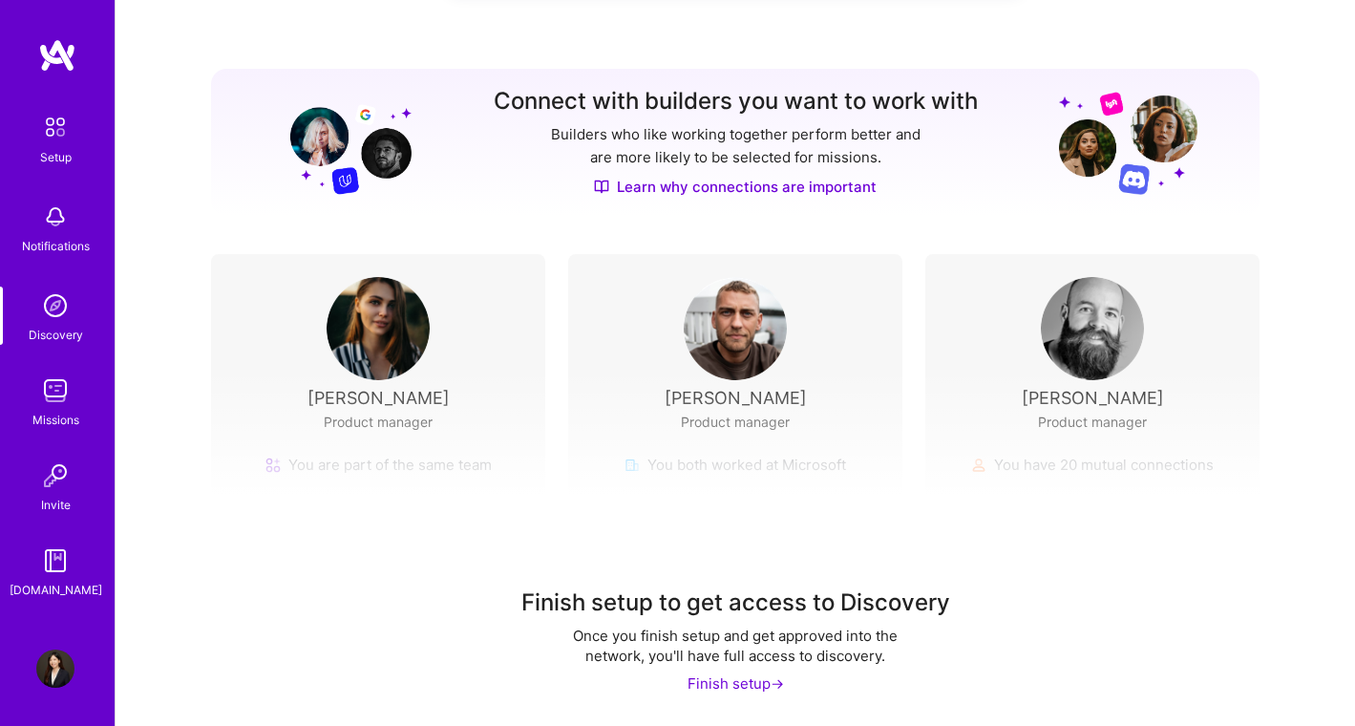
click at [763, 690] on div "Finish setup ->" at bounding box center [736, 683] width 96 height 20
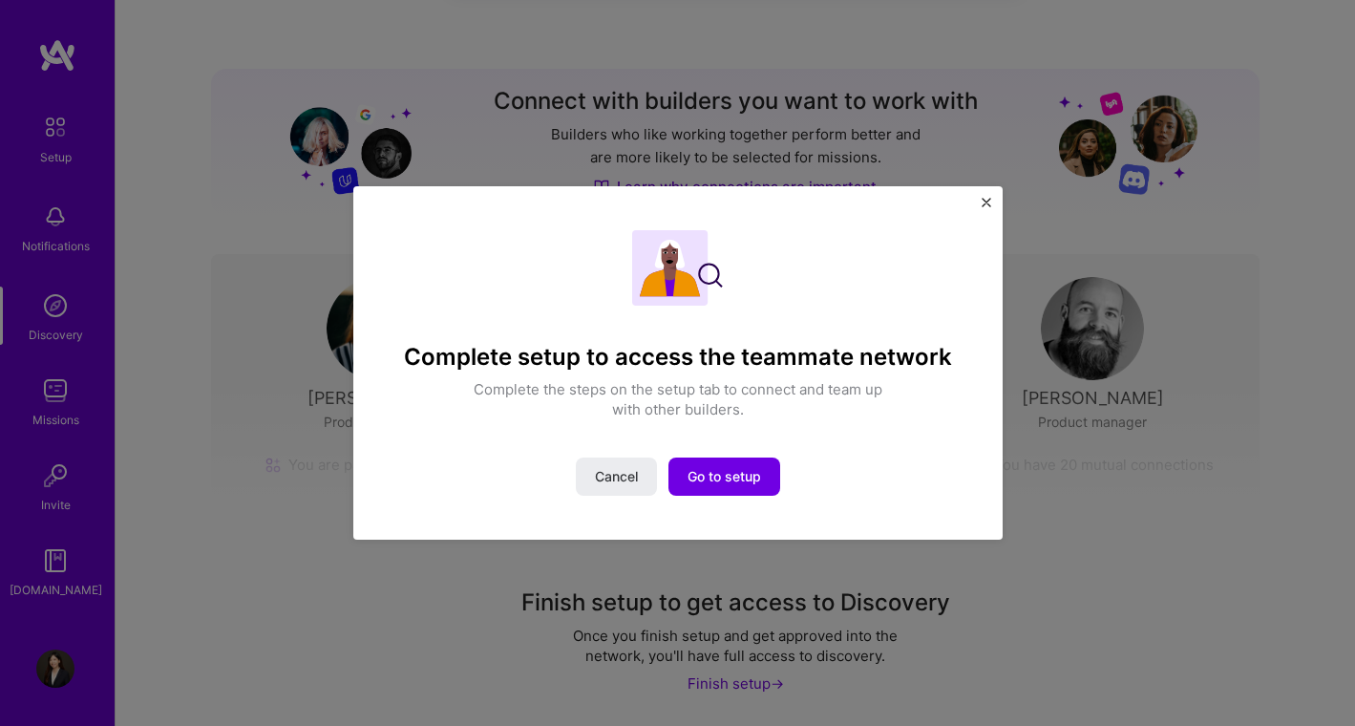
click at [989, 203] on img "Close" at bounding box center [987, 203] width 10 height 10
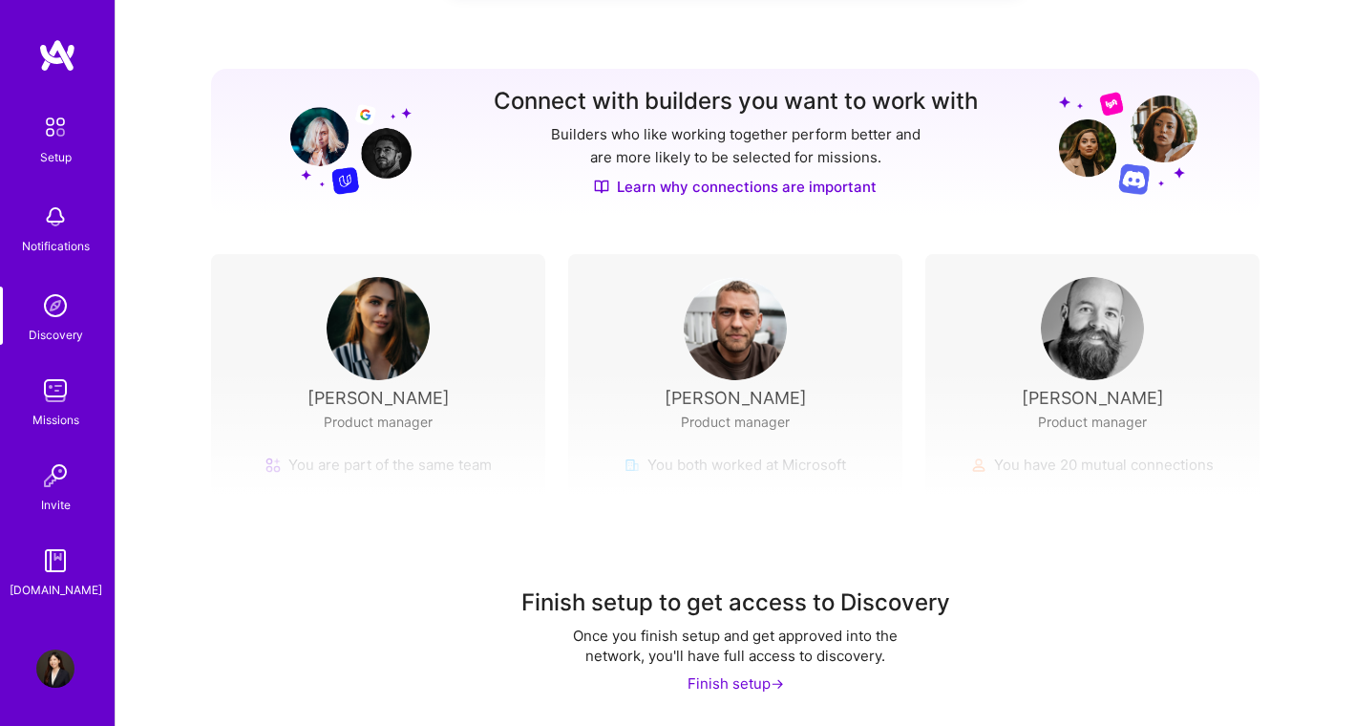
click at [47, 386] on img at bounding box center [55, 391] width 38 height 38
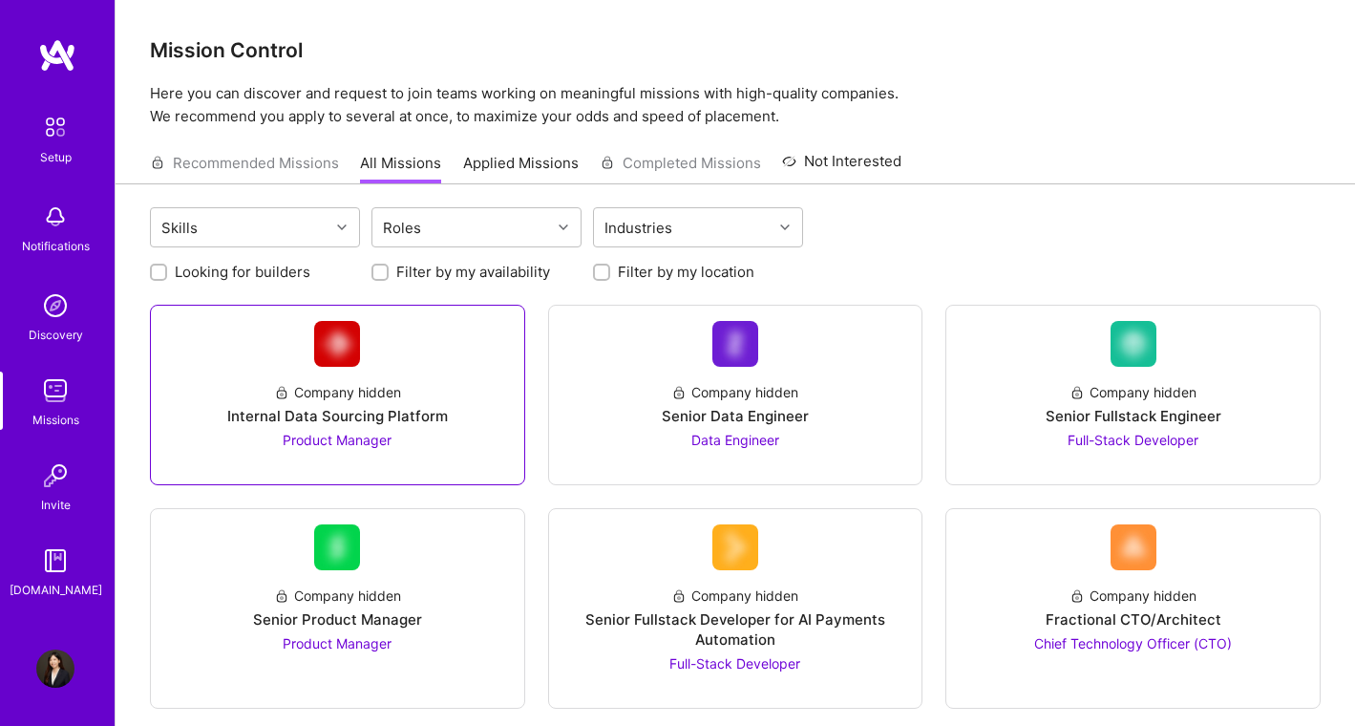
click at [346, 443] on span "Product Manager" at bounding box center [337, 440] width 109 height 16
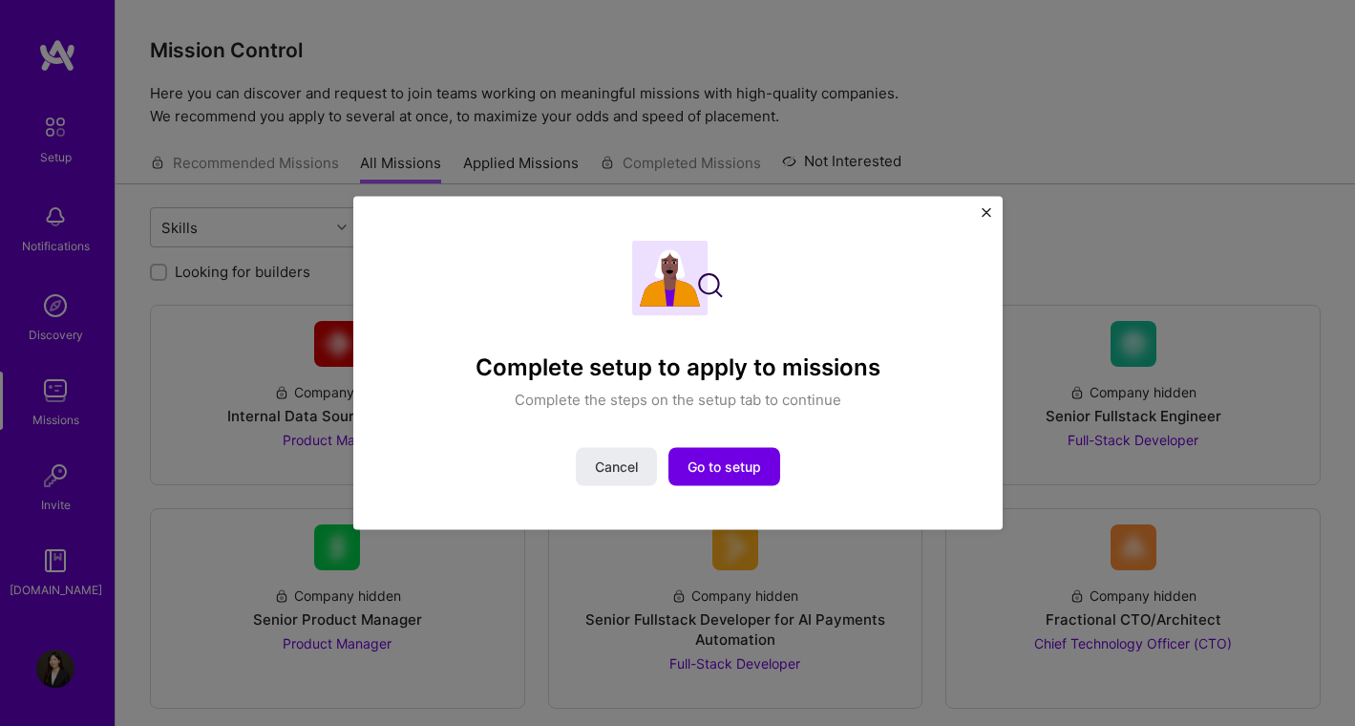
click at [996, 216] on div "Complete setup to apply to missions Complete the steps on the setup tab to cont…" at bounding box center [677, 363] width 649 height 333
click at [984, 215] on img "Close" at bounding box center [987, 213] width 10 height 10
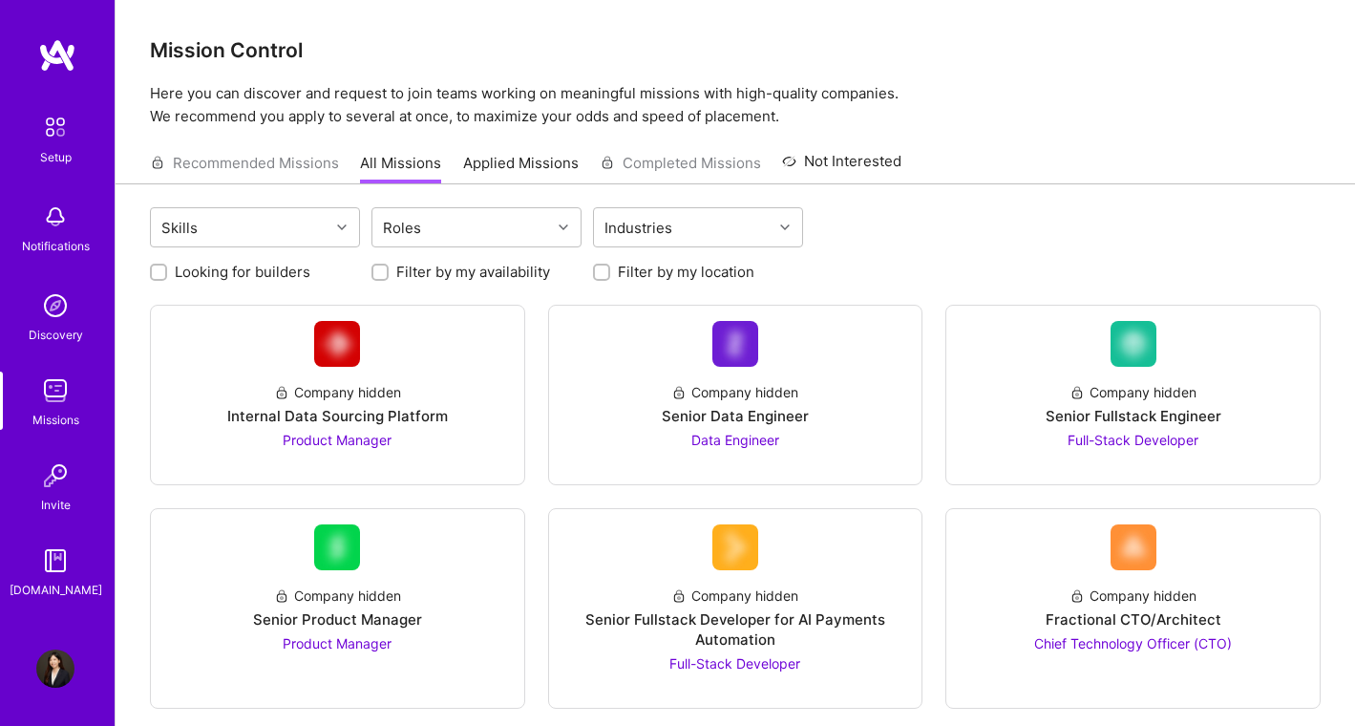
click at [517, 180] on link "Applied Missions" at bounding box center [521, 169] width 116 height 32
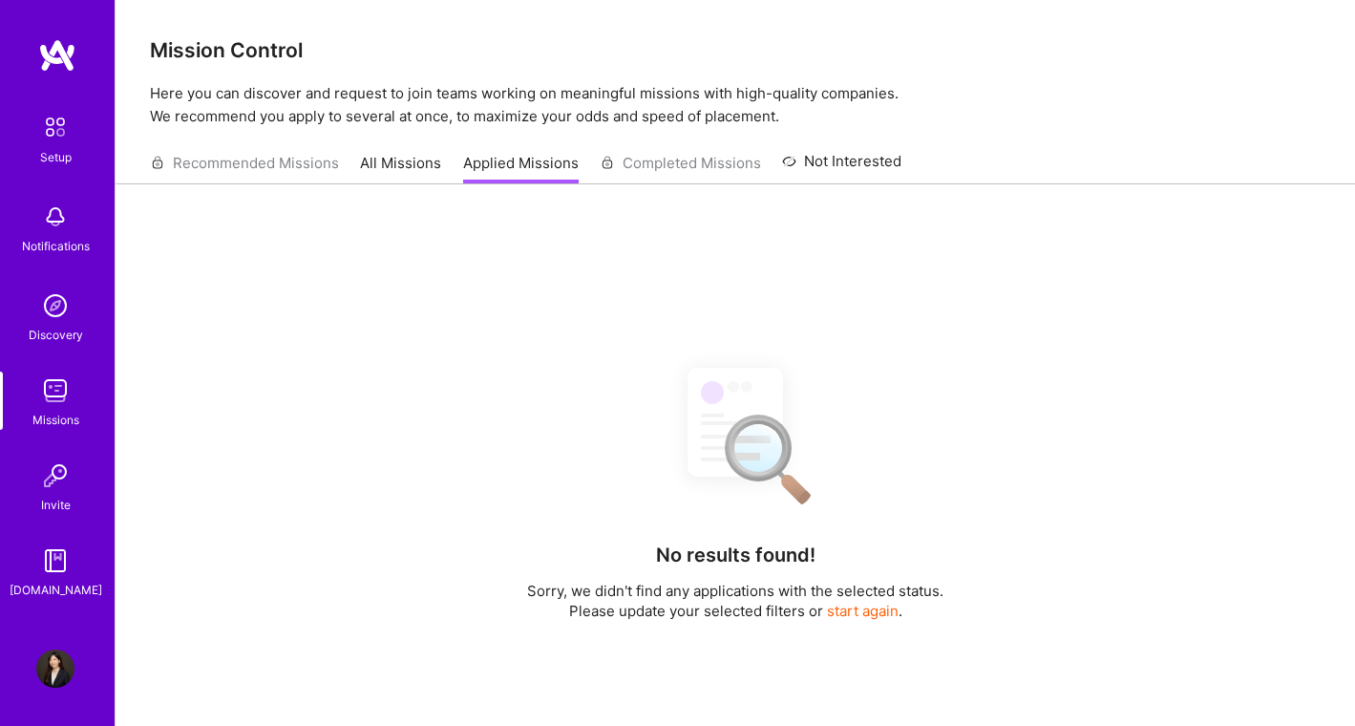
click at [413, 145] on div "Recommended Missions All Missions Applied Missions Completed Missions Not Inter…" at bounding box center [526, 162] width 752 height 41
click at [393, 157] on link "All Missions" at bounding box center [400, 169] width 81 height 32
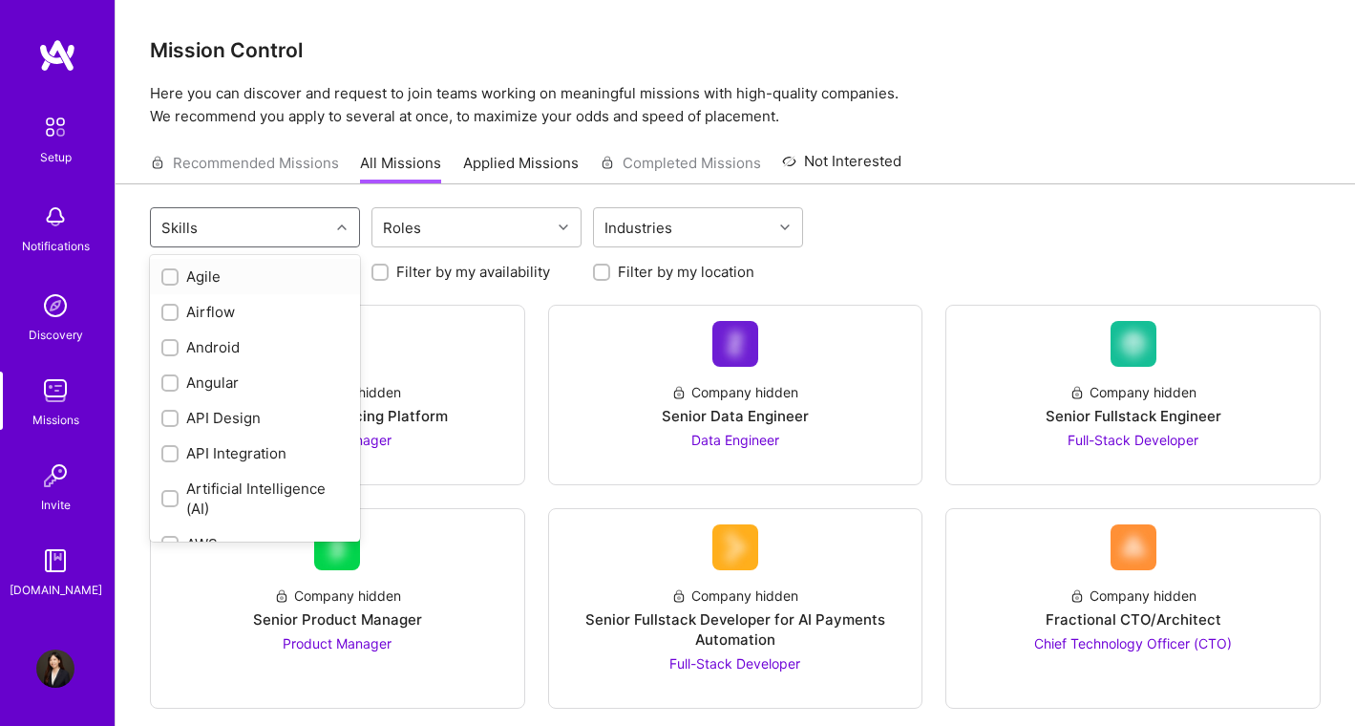
click at [339, 233] on div at bounding box center [345, 227] width 30 height 25
click at [464, 239] on div "Roles" at bounding box center [461, 227] width 179 height 38
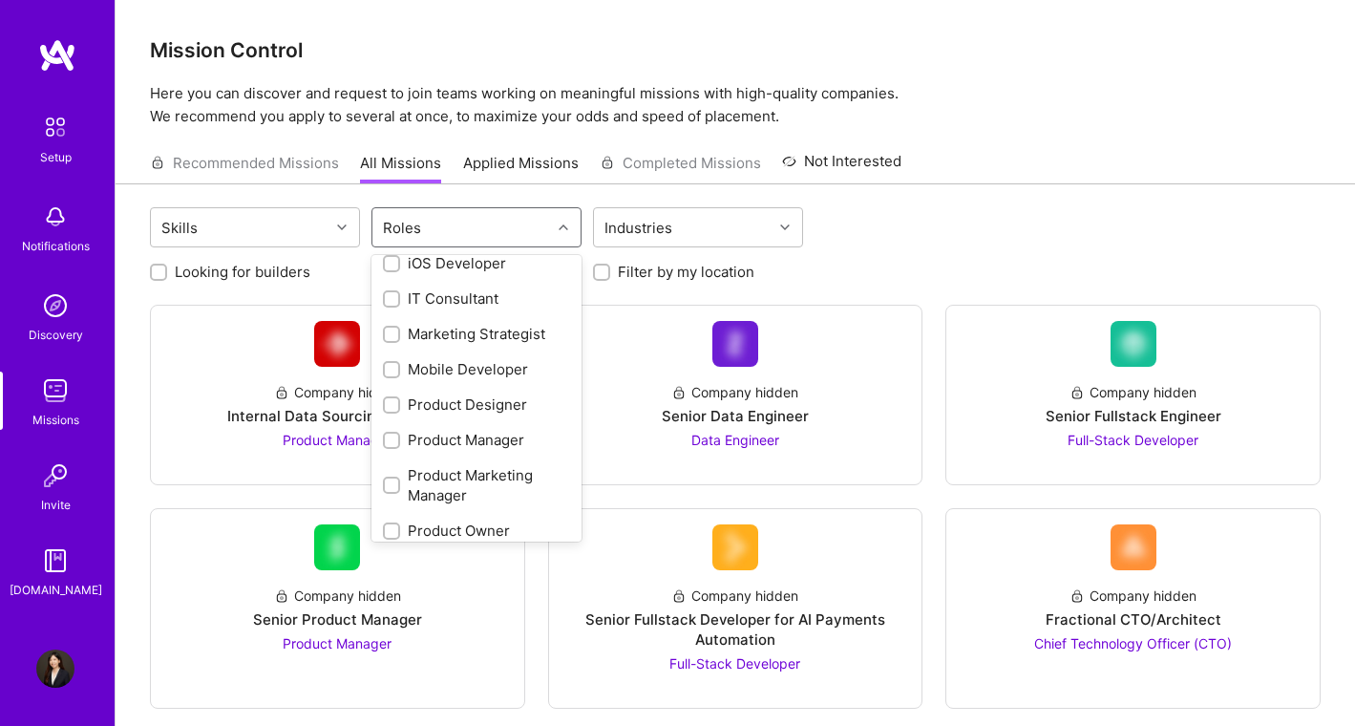
scroll to position [713, 0]
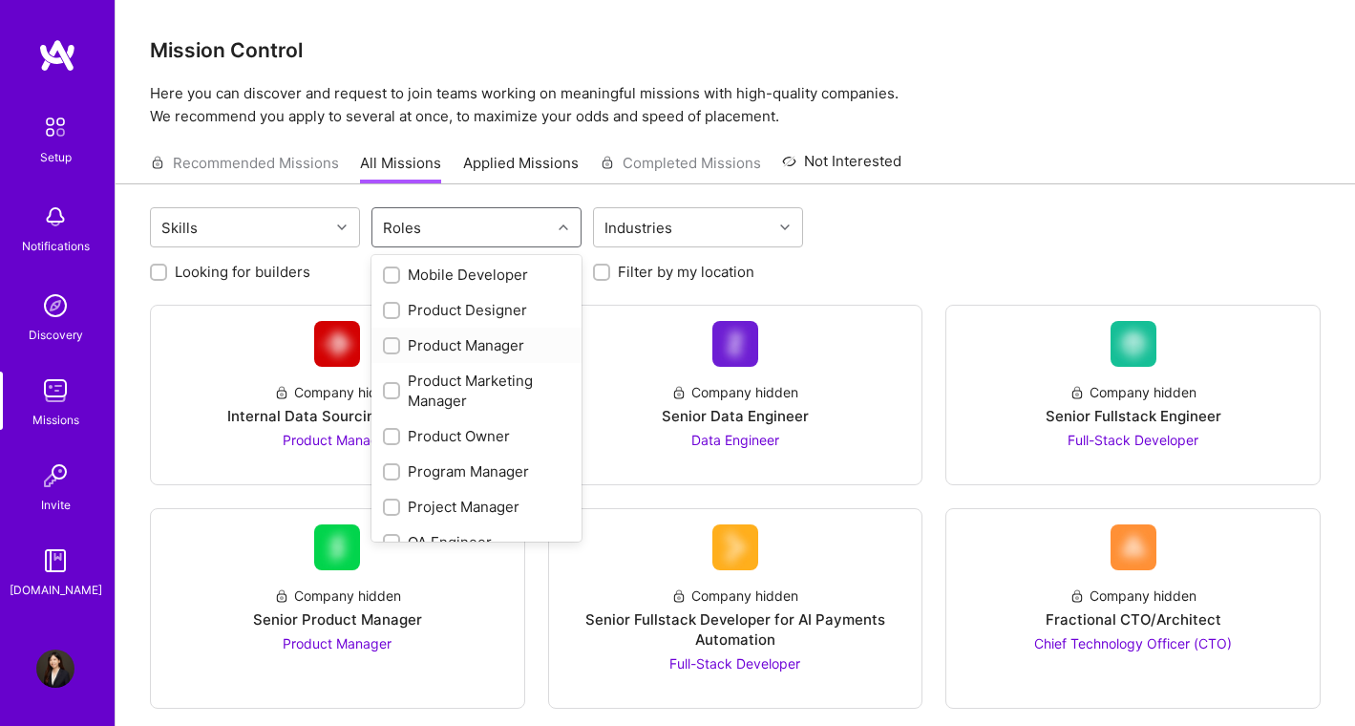
click at [504, 338] on div "Product Manager" at bounding box center [476, 345] width 187 height 20
checkbox input "true"
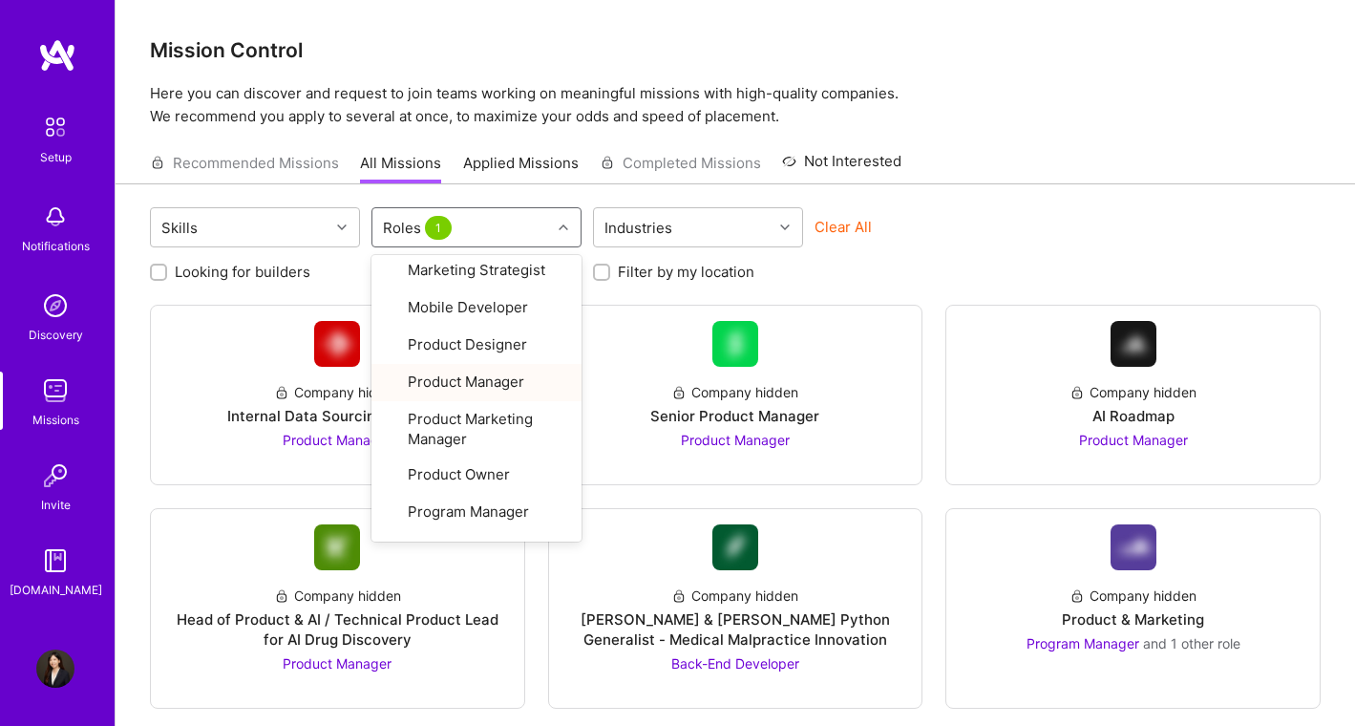
click at [894, 256] on div "Looking for builders Filter by my availability Filter by my location" at bounding box center [735, 267] width 1171 height 30
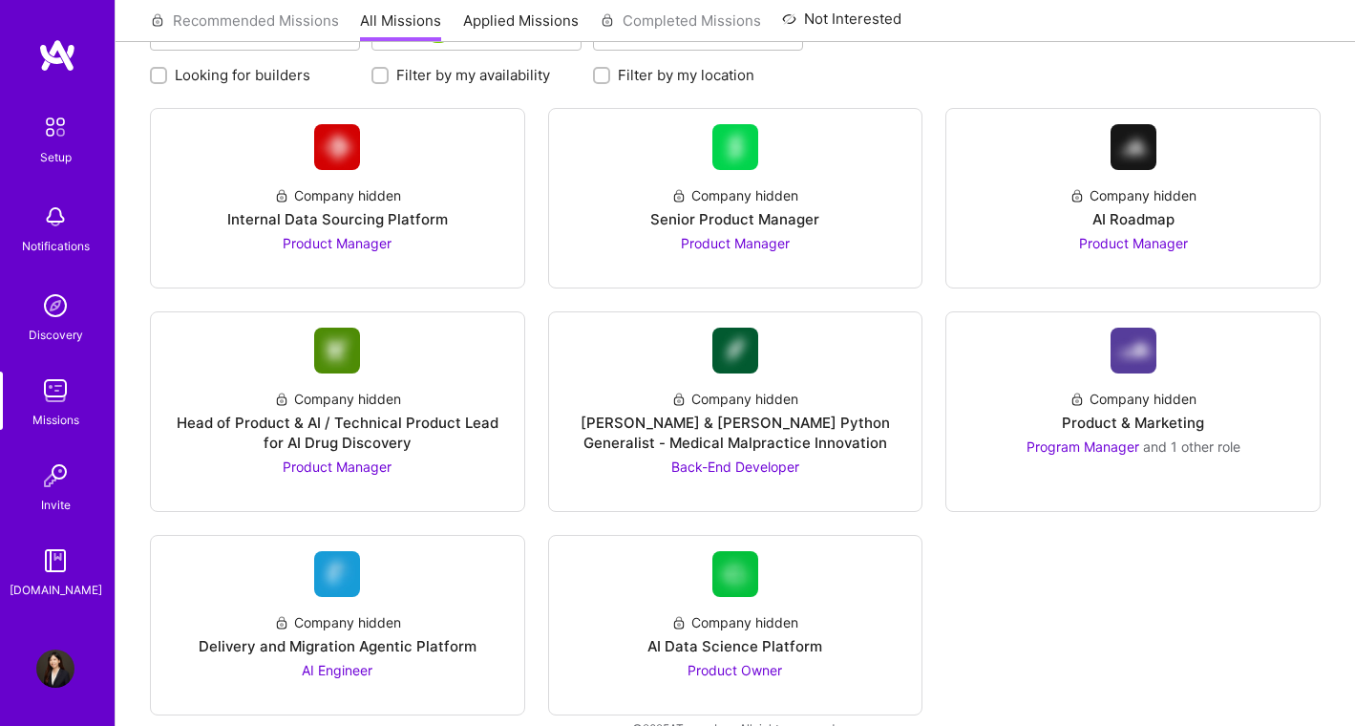
scroll to position [176, 0]
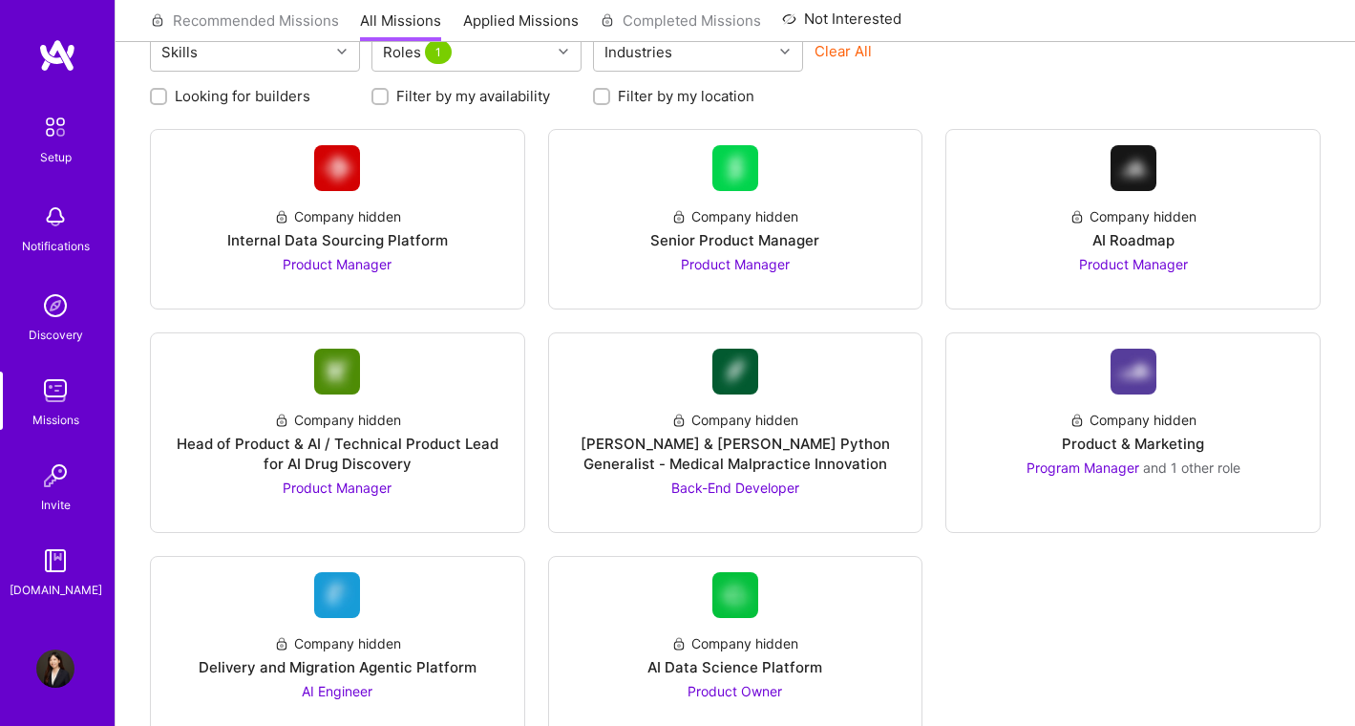
click at [64, 480] on img at bounding box center [55, 476] width 38 height 38
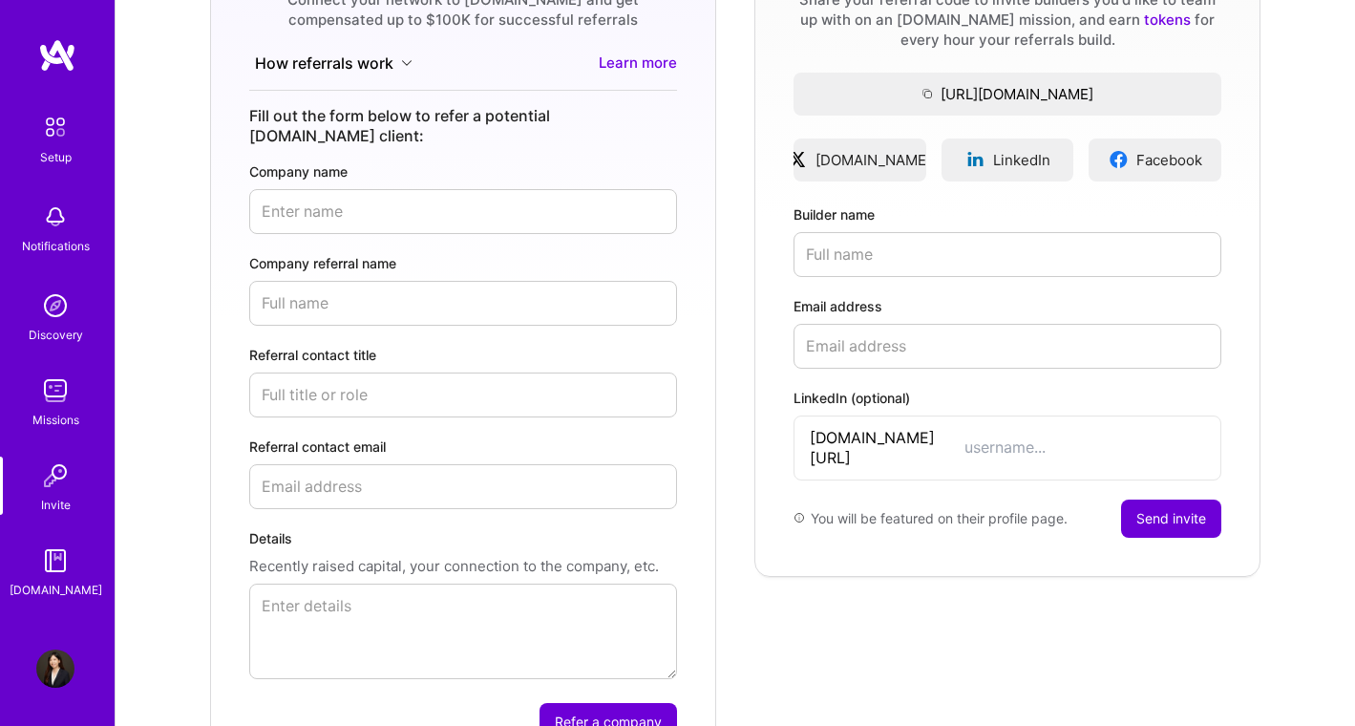
scroll to position [245, 0]
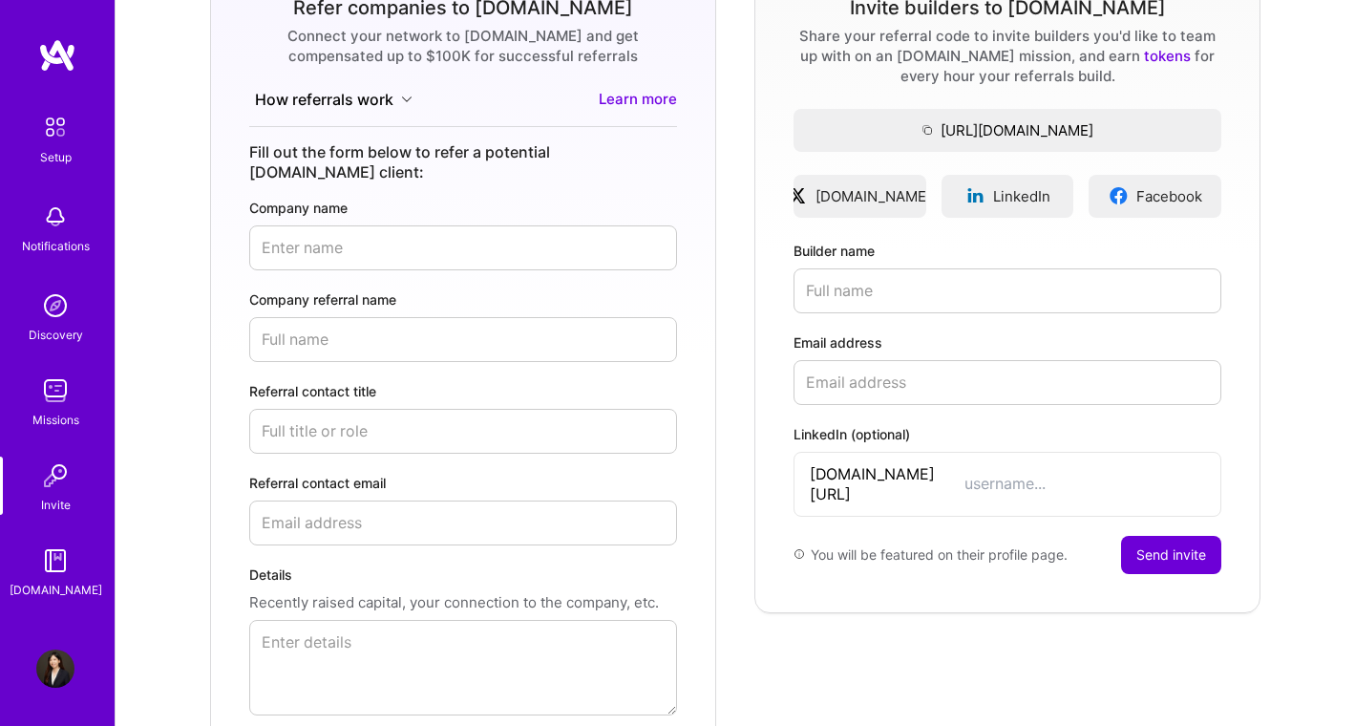
click at [37, 560] on img at bounding box center [55, 561] width 38 height 38
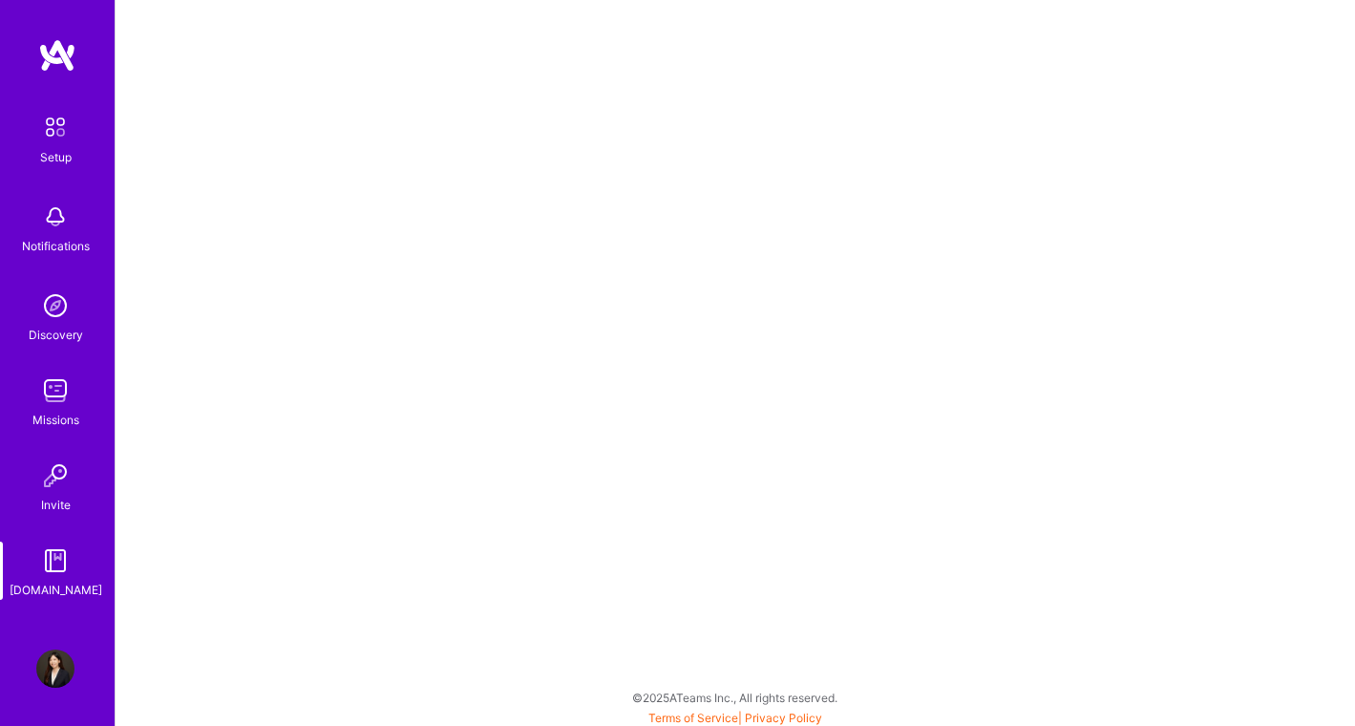
click at [65, 147] on div "Setup" at bounding box center [56, 157] width 32 height 20
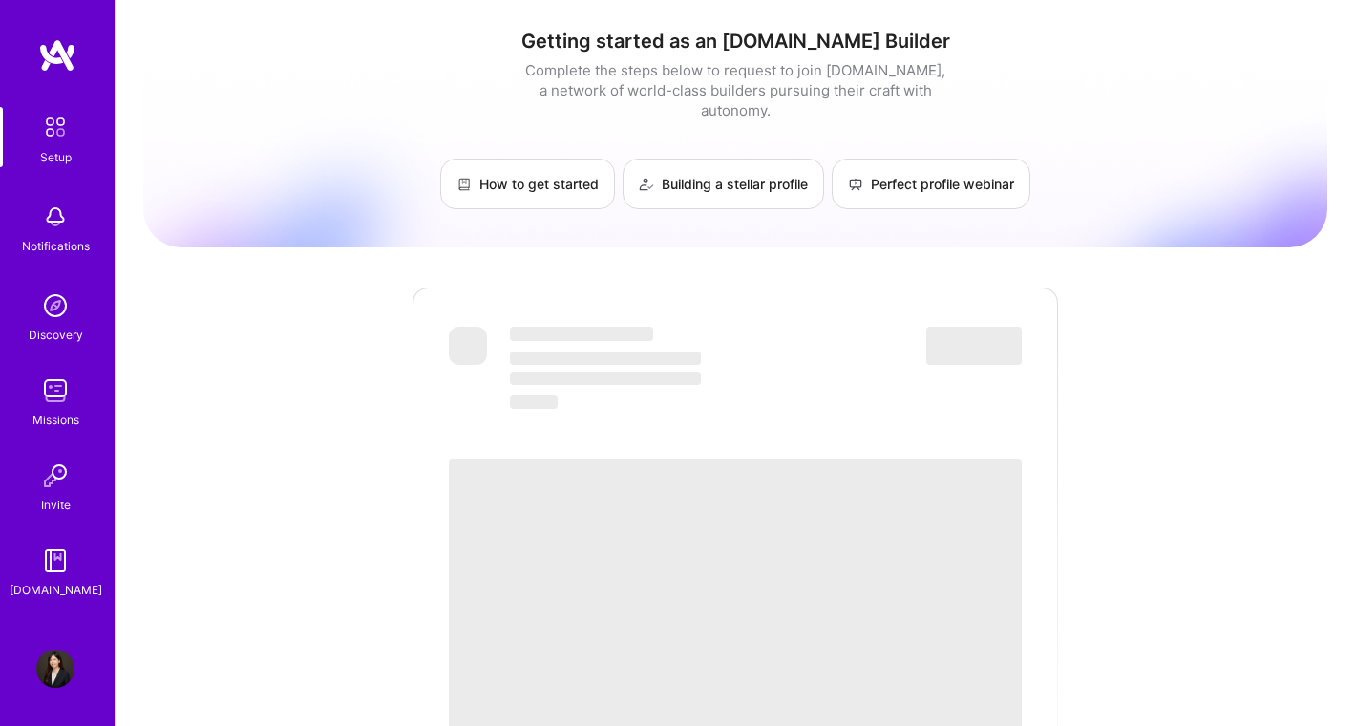
click at [74, 245] on div "Notifications" at bounding box center [56, 246] width 68 height 20
click at [79, 128] on link "Setup" at bounding box center [55, 137] width 118 height 60
click at [67, 126] on img at bounding box center [55, 127] width 40 height 40
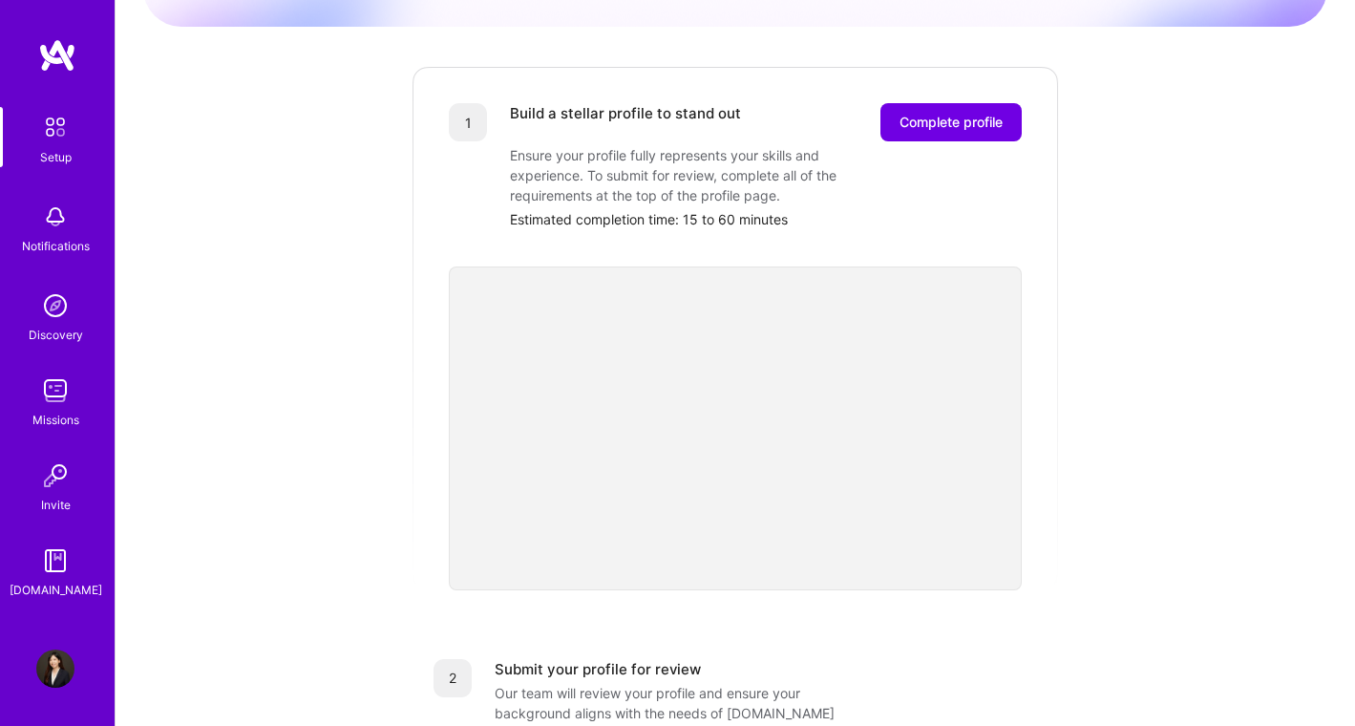
scroll to position [183, 0]
